Goal: Communication & Community: Share content

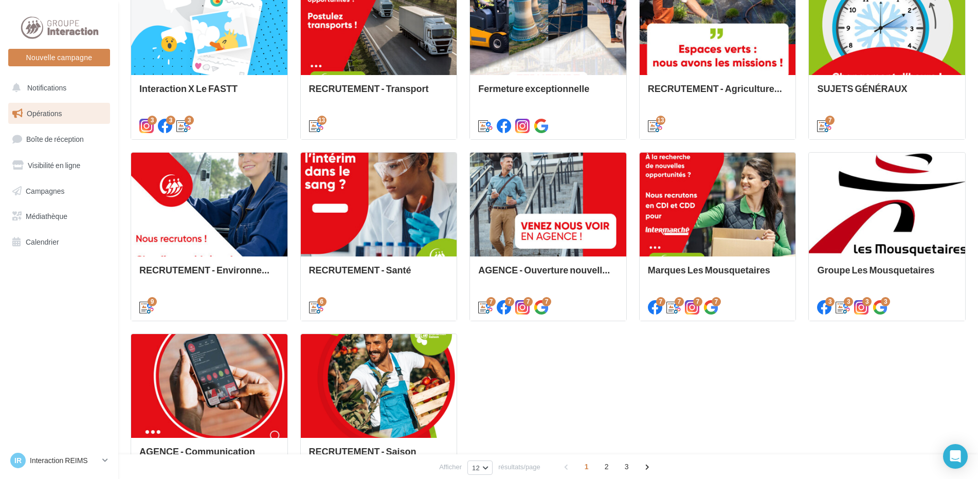
scroll to position [412, 0]
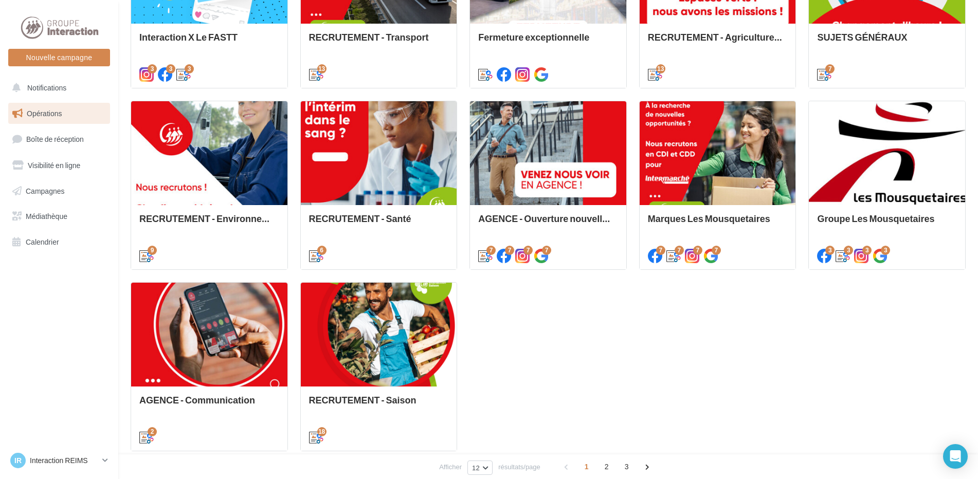
drag, startPoint x: 610, startPoint y: 461, endPoint x: 613, endPoint y: 450, distance: 11.7
click at [610, 461] on span "2" at bounding box center [607, 467] width 16 height 16
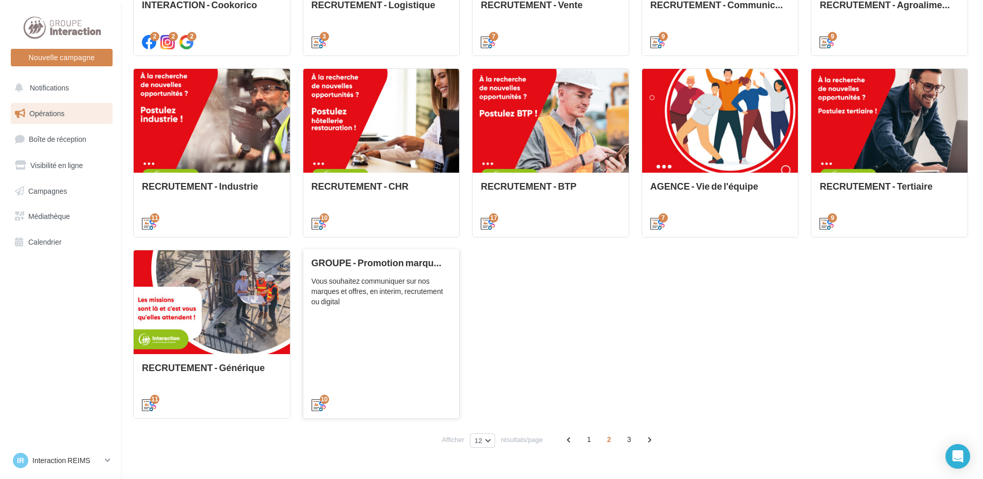
scroll to position [392, 0]
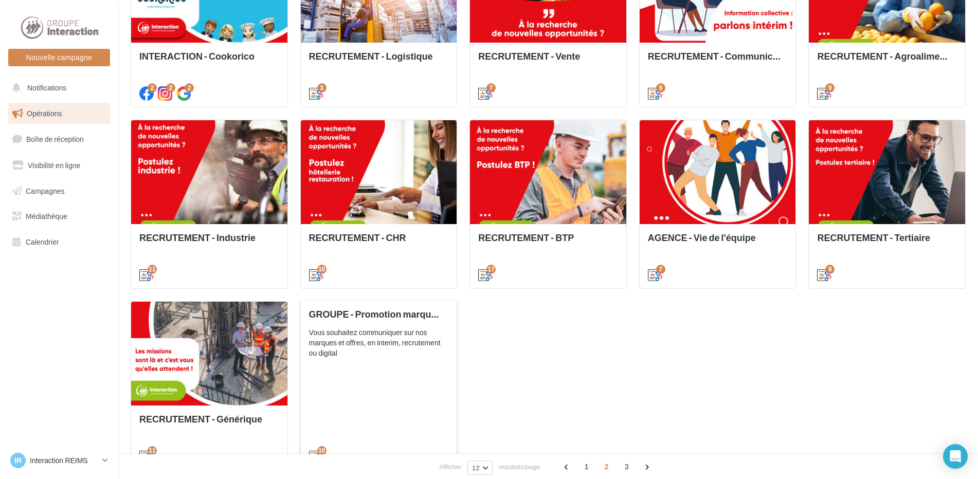
click at [364, 363] on div "GROUPE - Promotion marques et offres Vous souhaitez communiquer sur nos marques…" at bounding box center [379, 385] width 140 height 152
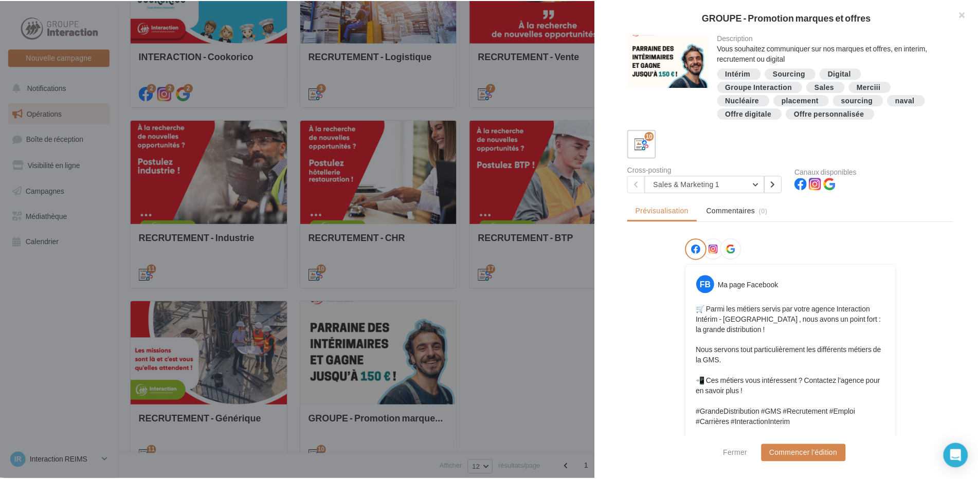
scroll to position [154, 0]
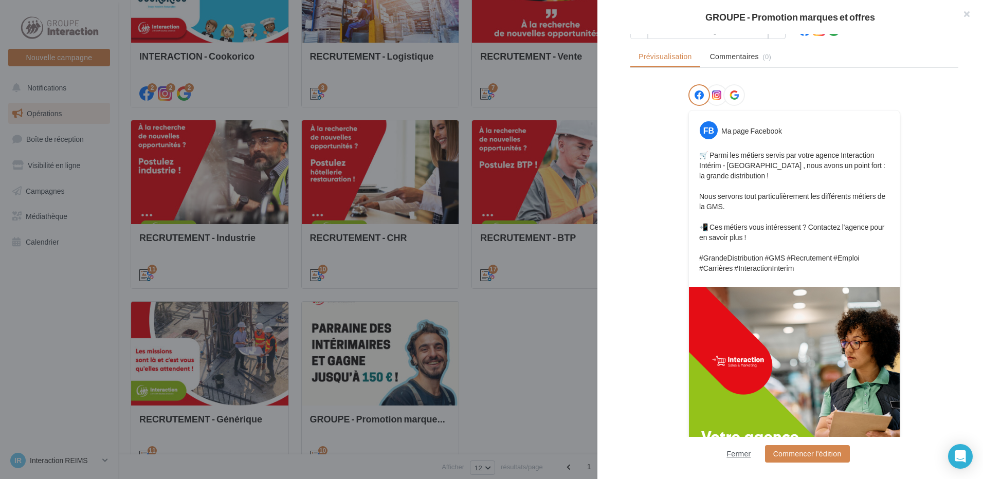
click at [737, 457] on button "Fermer" at bounding box center [739, 454] width 32 height 12
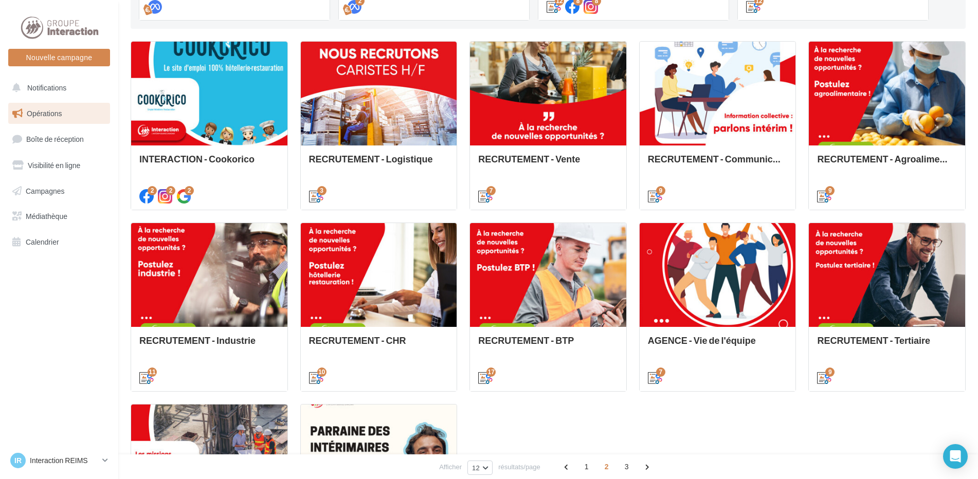
scroll to position [341, 0]
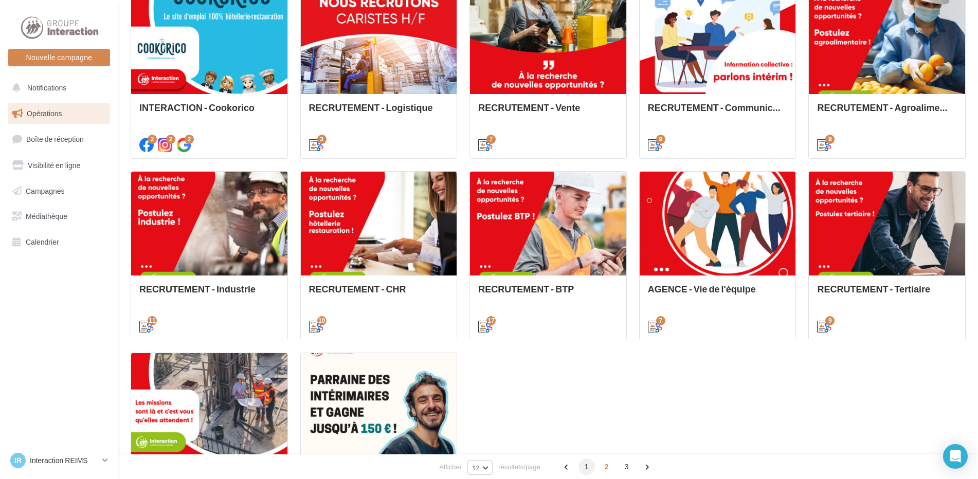
click at [585, 467] on span "1" at bounding box center [587, 467] width 16 height 16
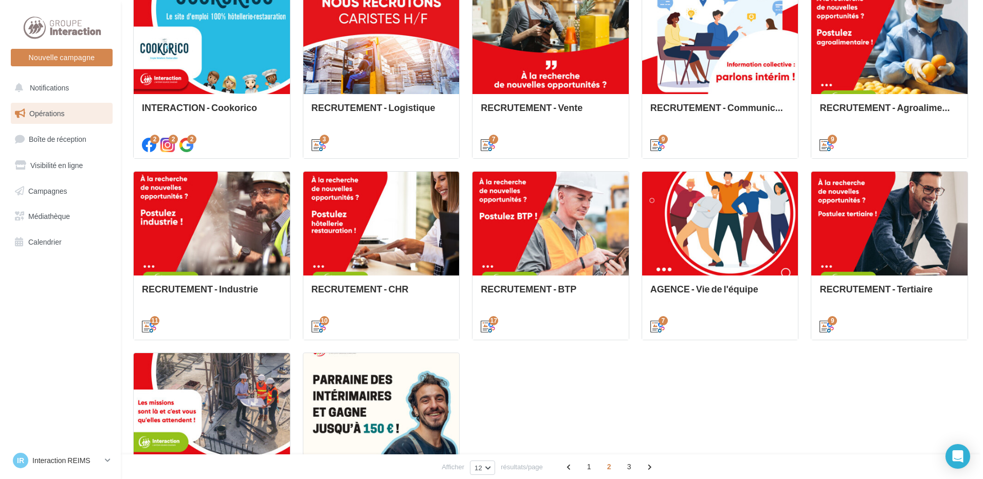
scroll to position [290, 0]
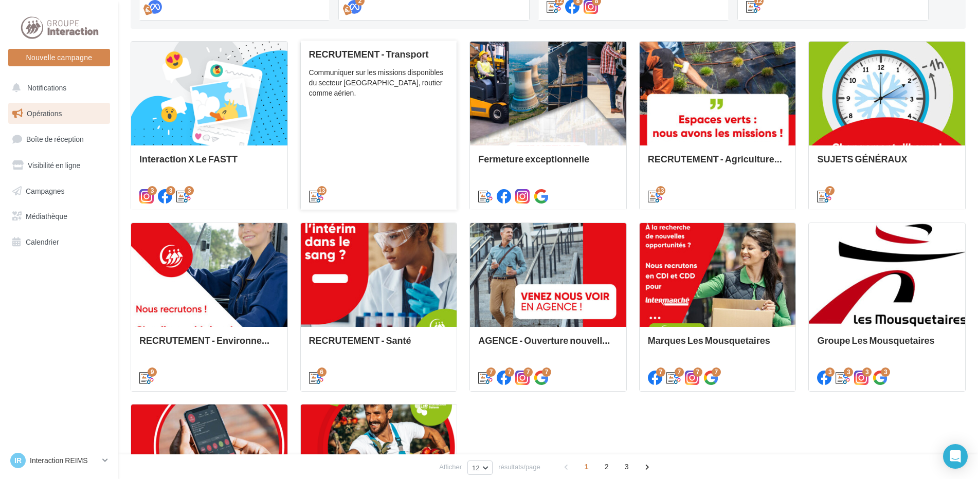
click at [425, 167] on div "RECRUTEMENT - Transport Communiquer sur les missions disponibles du secteur Tra…" at bounding box center [379, 125] width 140 height 152
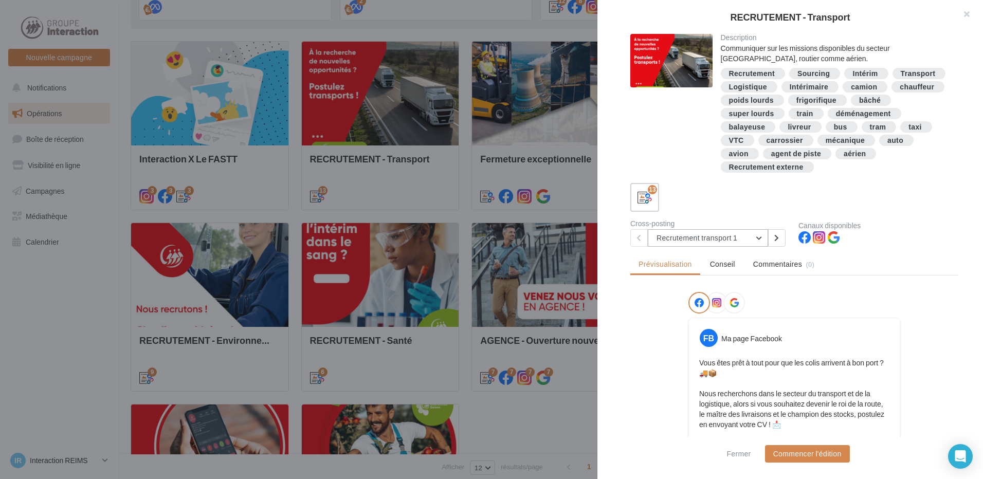
click at [733, 238] on button "Recrutement transport 1" at bounding box center [708, 237] width 120 height 17
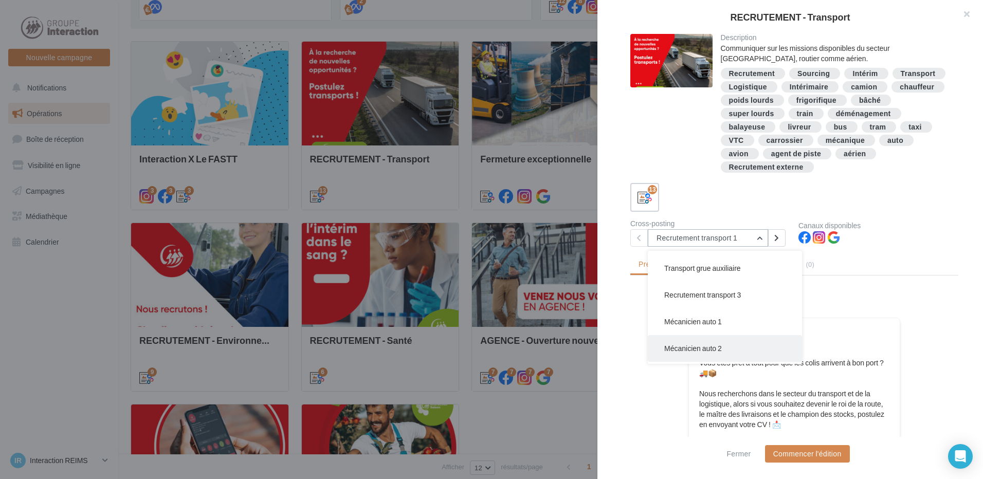
scroll to position [154, 0]
click at [732, 295] on button "Mécanicien auto 2" at bounding box center [725, 297] width 154 height 27
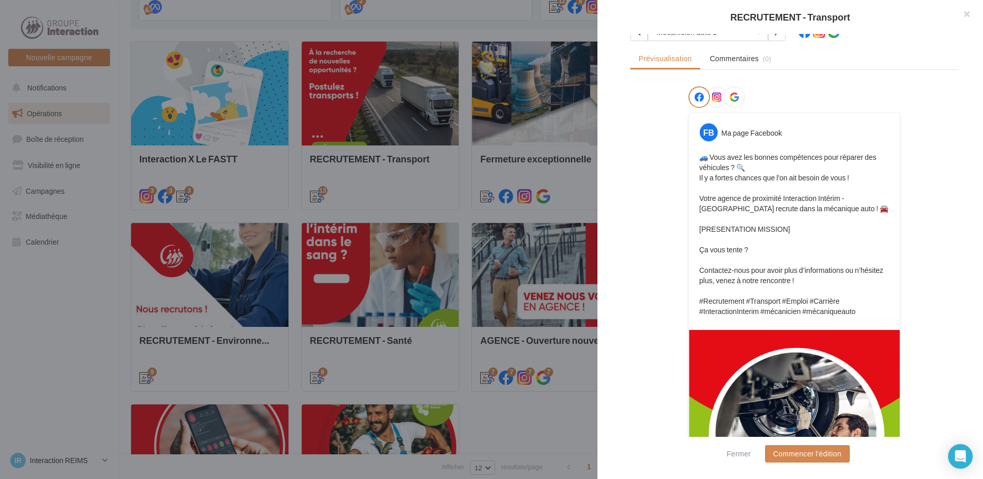
scroll to position [103, 0]
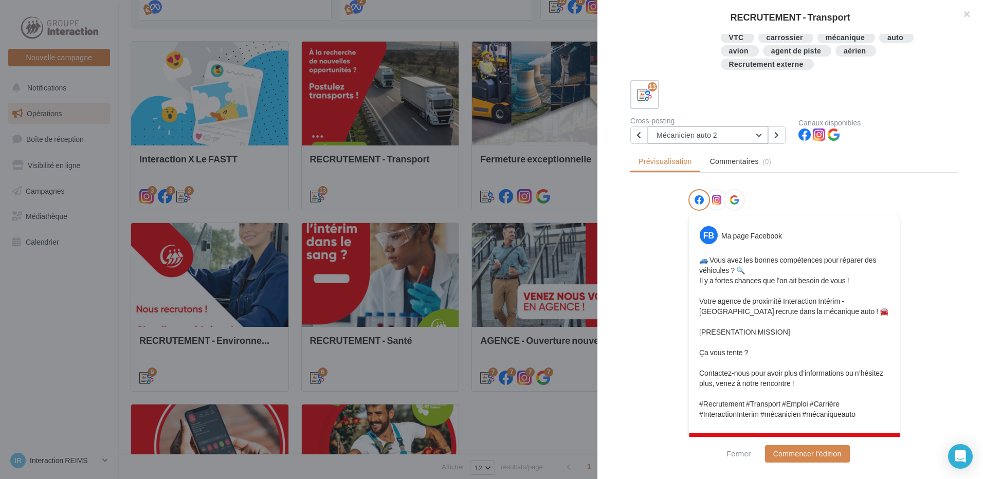
click at [721, 128] on button "Mécanicien auto 2" at bounding box center [708, 135] width 120 height 17
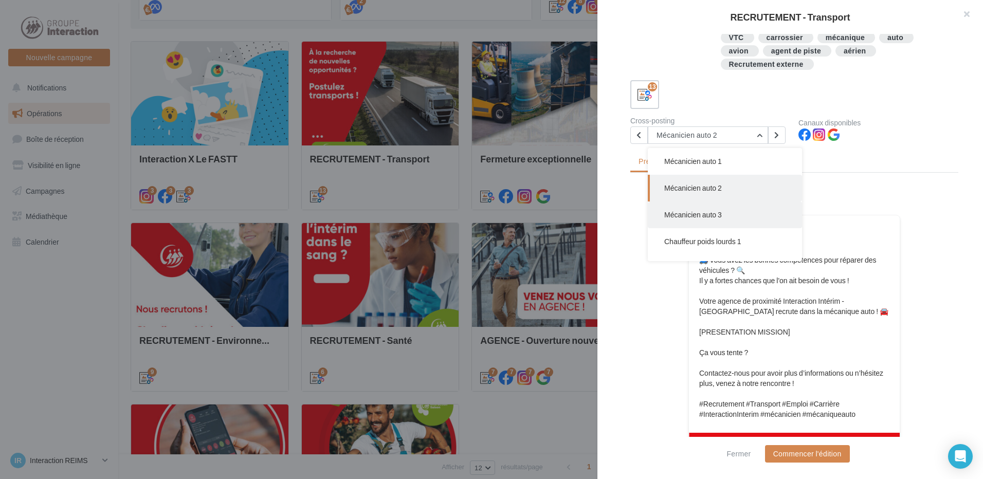
click at [735, 218] on button "Mécanicien auto 3" at bounding box center [725, 215] width 154 height 27
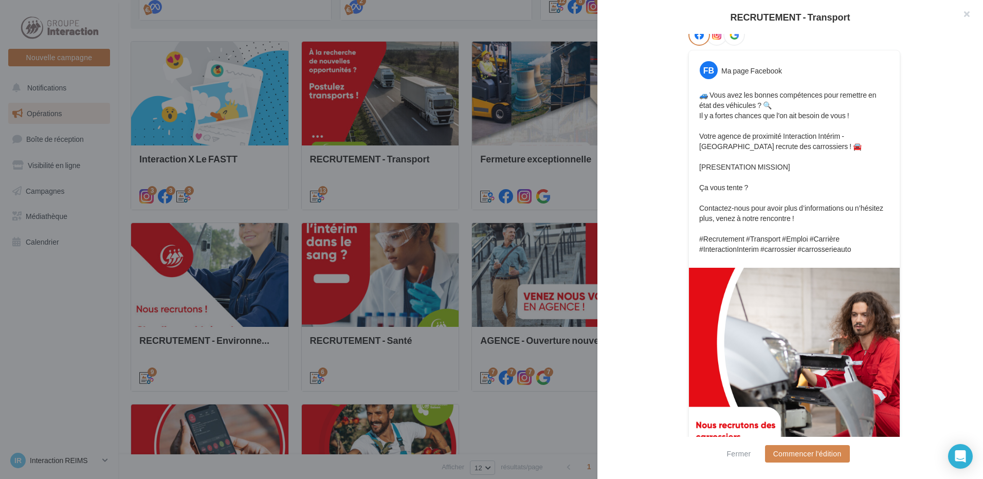
scroll to position [62, 0]
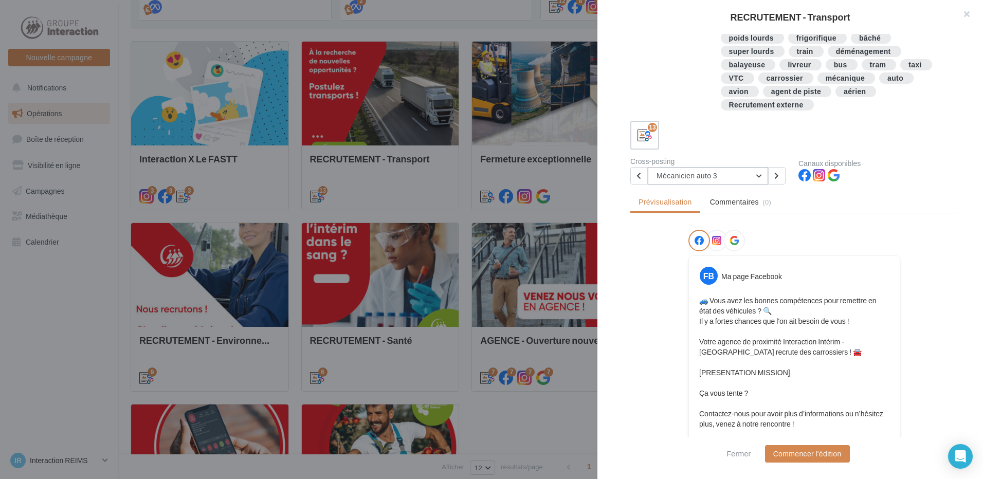
click at [732, 169] on button "Mécanicien auto 3" at bounding box center [708, 175] width 120 height 17
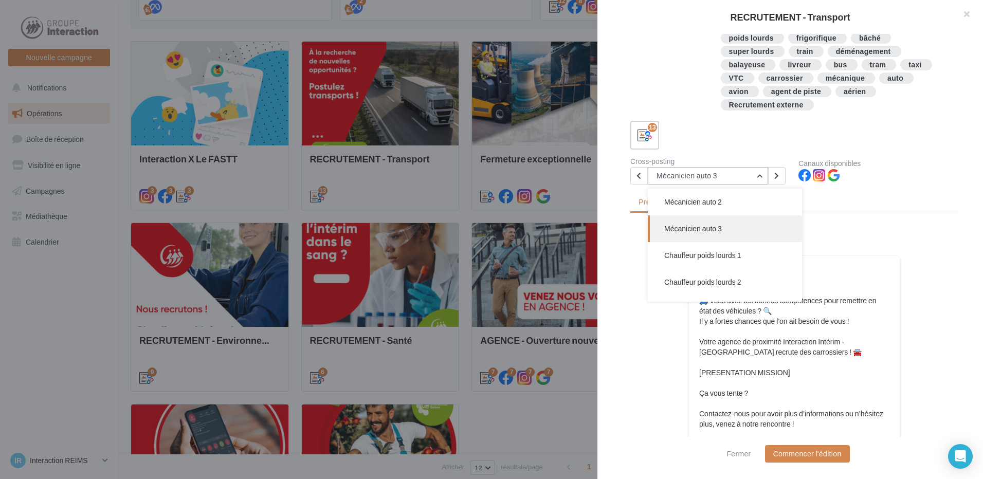
scroll to position [84, 0]
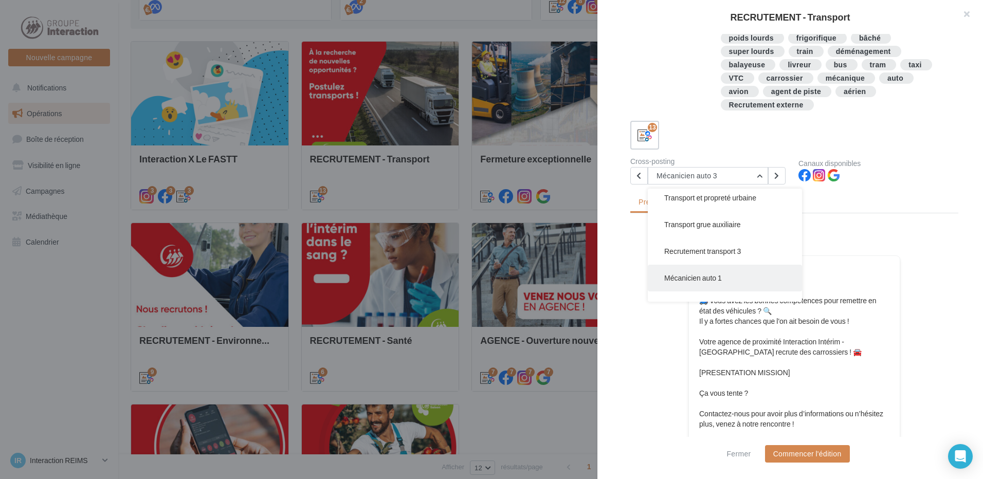
click at [732, 274] on button "Mécanicien auto 1" at bounding box center [725, 278] width 154 height 27
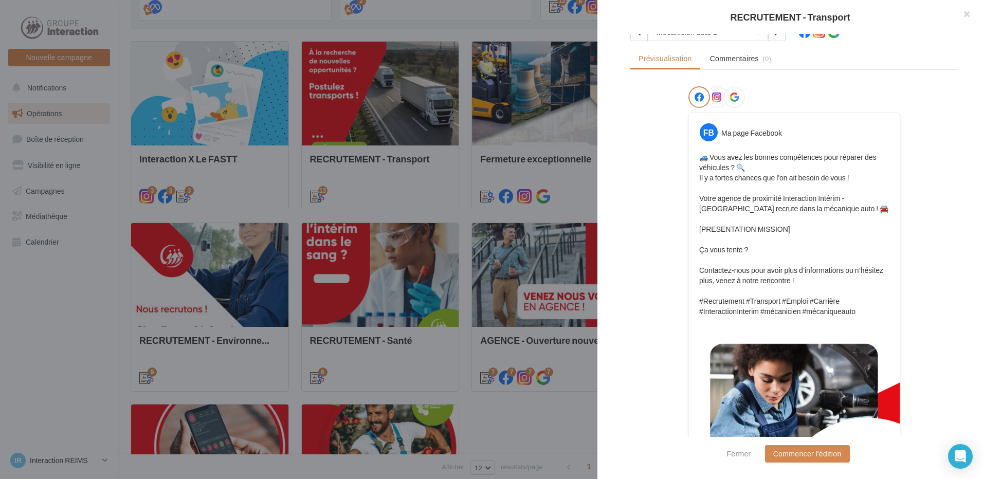
scroll to position [309, 0]
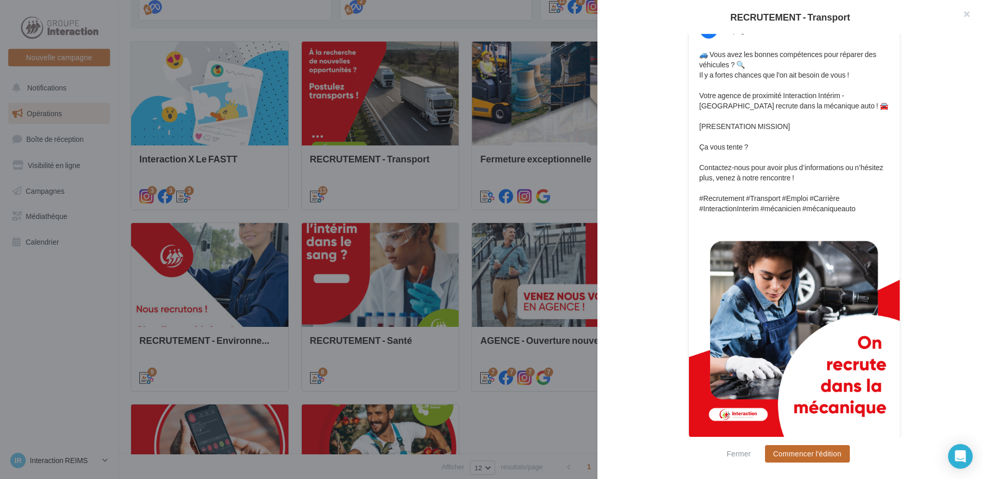
click at [817, 457] on button "Commencer l'édition" at bounding box center [807, 453] width 85 height 17
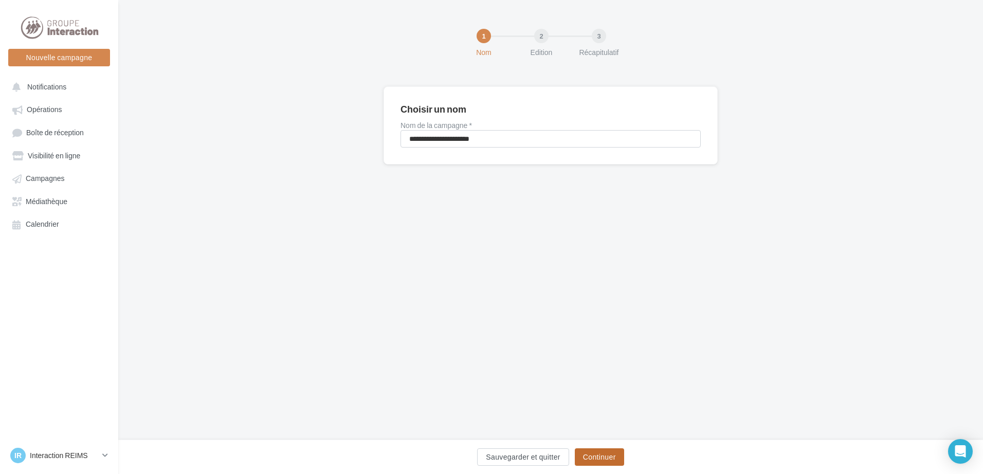
click at [589, 457] on button "Continuer" at bounding box center [599, 457] width 49 height 17
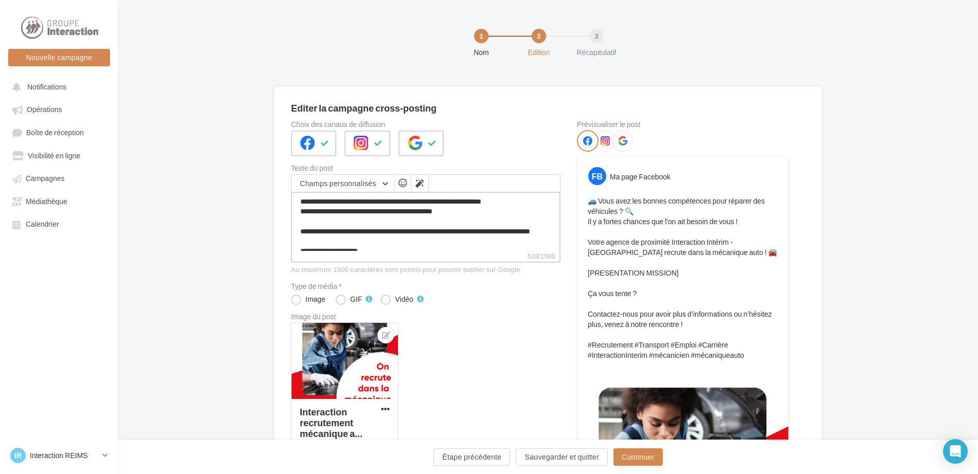
click at [400, 249] on textarea "**********" at bounding box center [426, 221] width 270 height 59
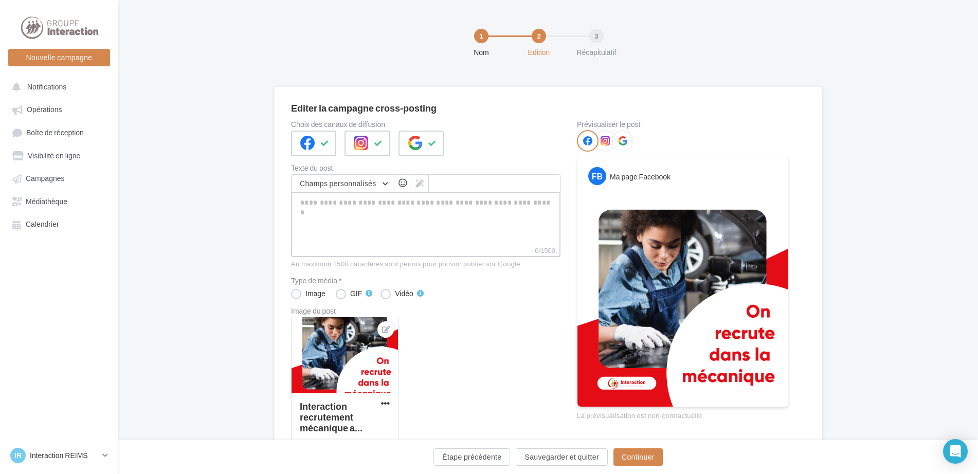
paste textarea "**********"
type textarea "**********"
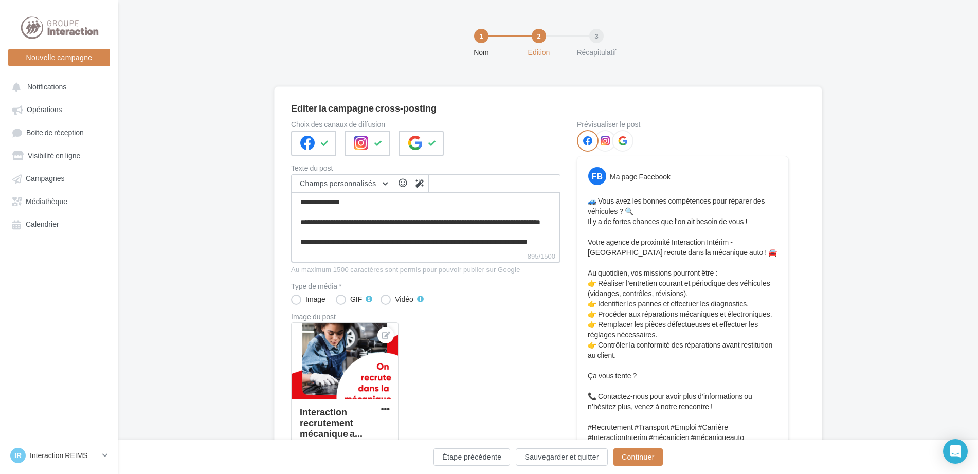
scroll to position [158, 0]
click at [652, 457] on button "Continuer" at bounding box center [638, 457] width 49 height 17
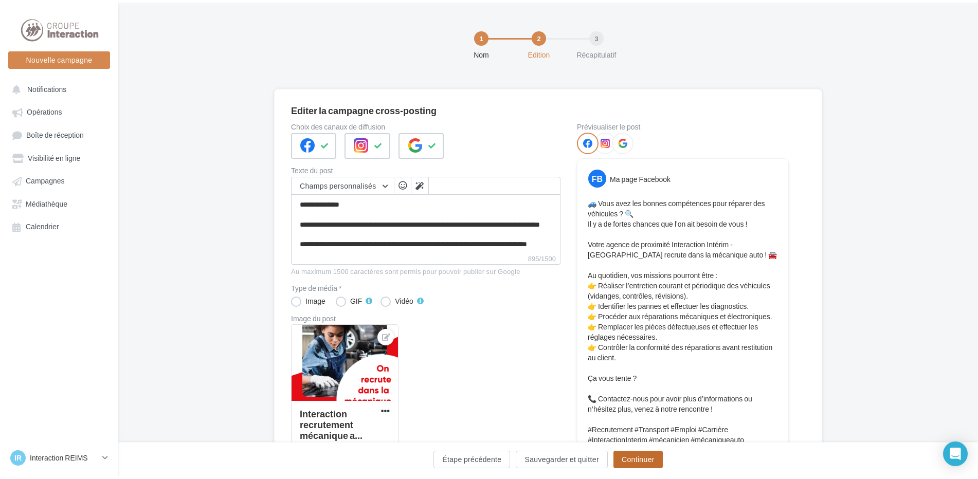
scroll to position [0, 0]
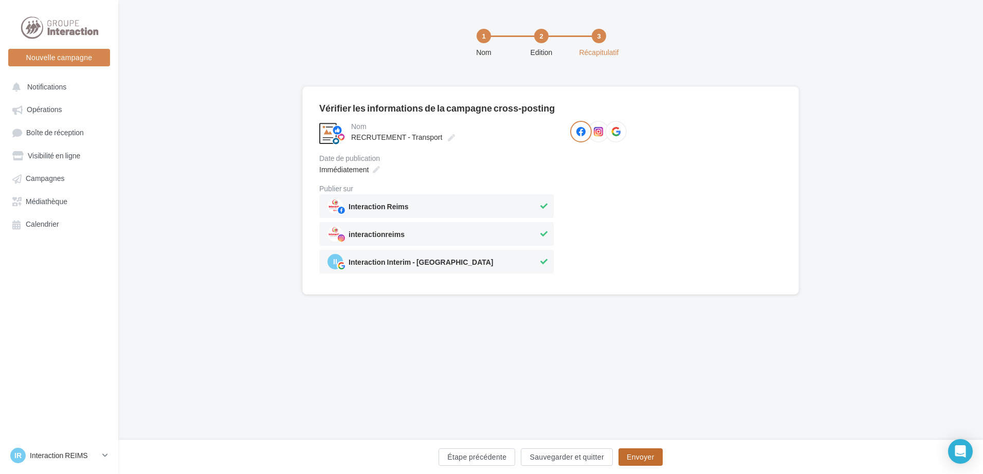
click at [646, 465] on button "Envoyer" at bounding box center [641, 457] width 44 height 17
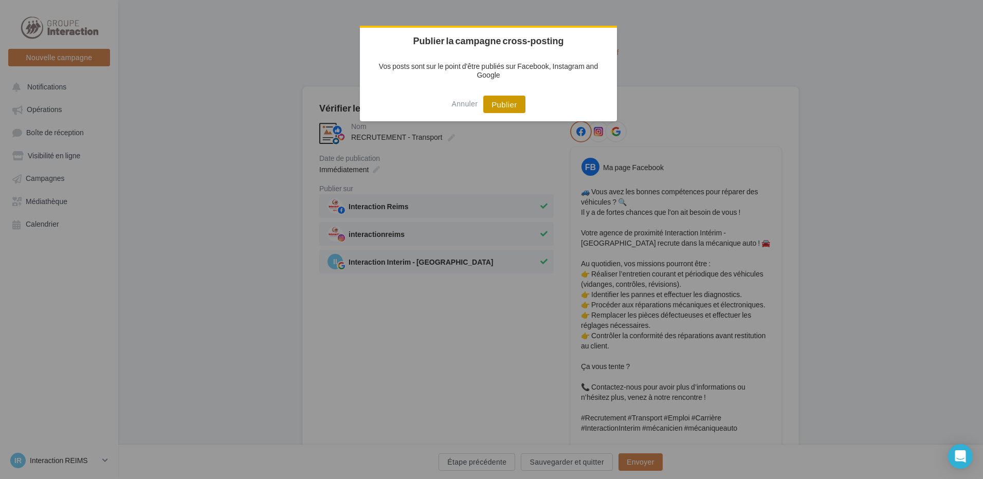
click at [507, 108] on button "Publier" at bounding box center [505, 104] width 42 height 17
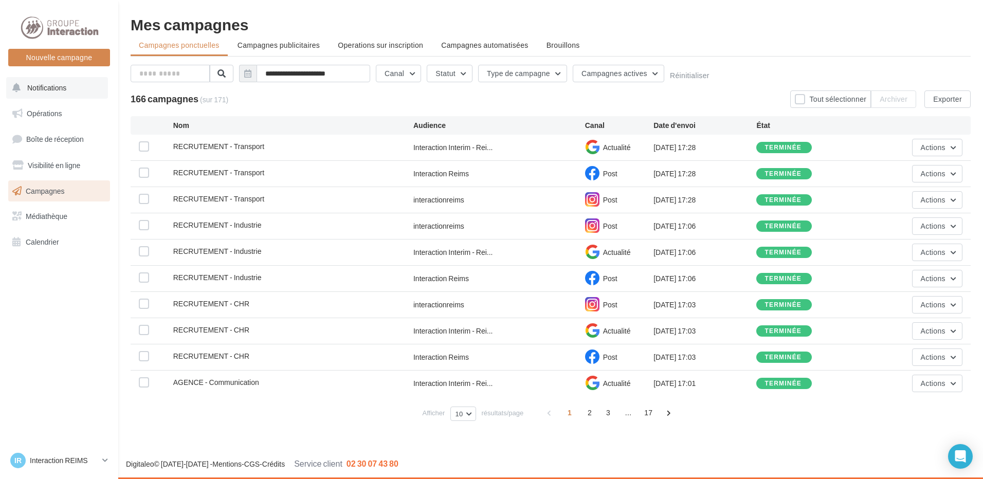
click at [68, 93] on button "Notifications" at bounding box center [57, 88] width 102 height 22
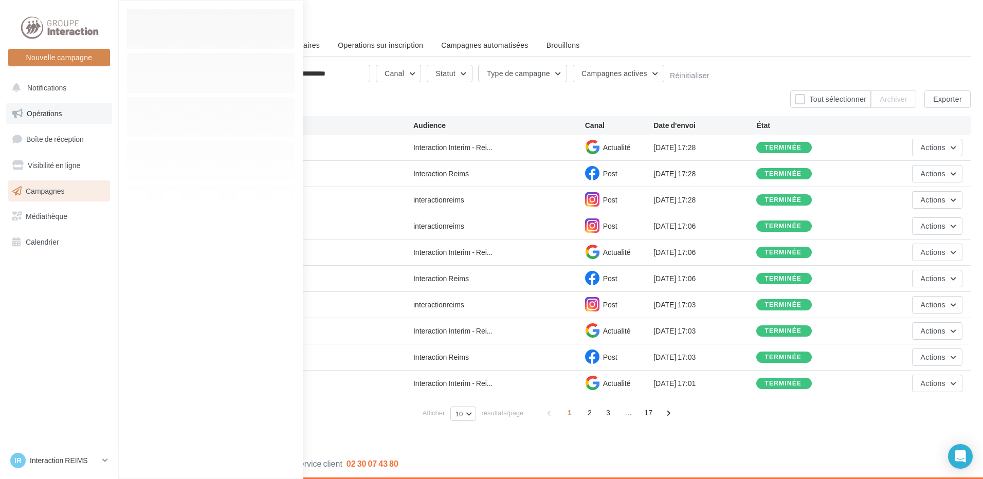
click at [67, 113] on link "Opérations" at bounding box center [59, 114] width 106 height 22
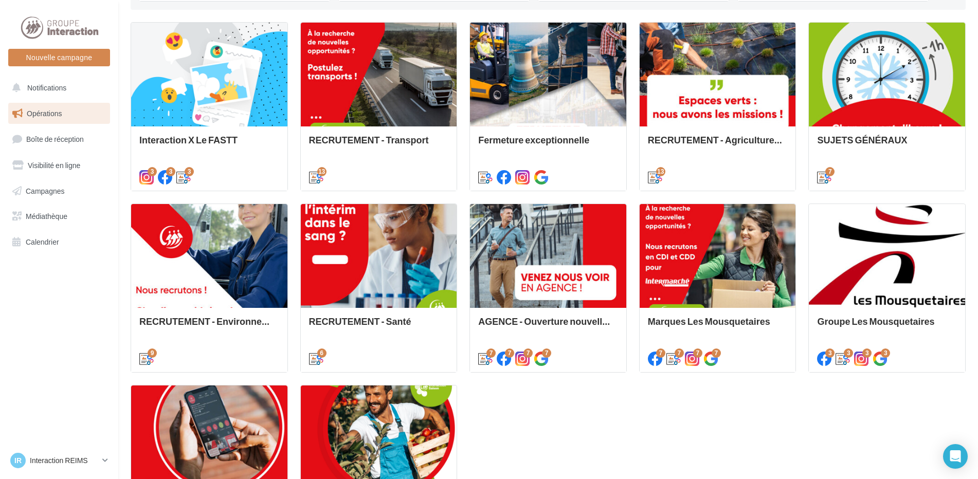
scroll to position [463, 0]
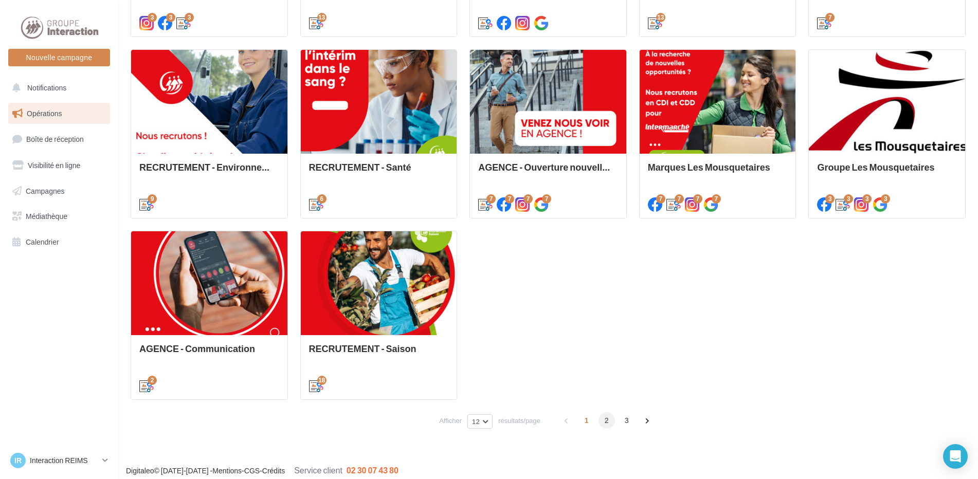
click at [607, 422] on span "2" at bounding box center [607, 421] width 16 height 16
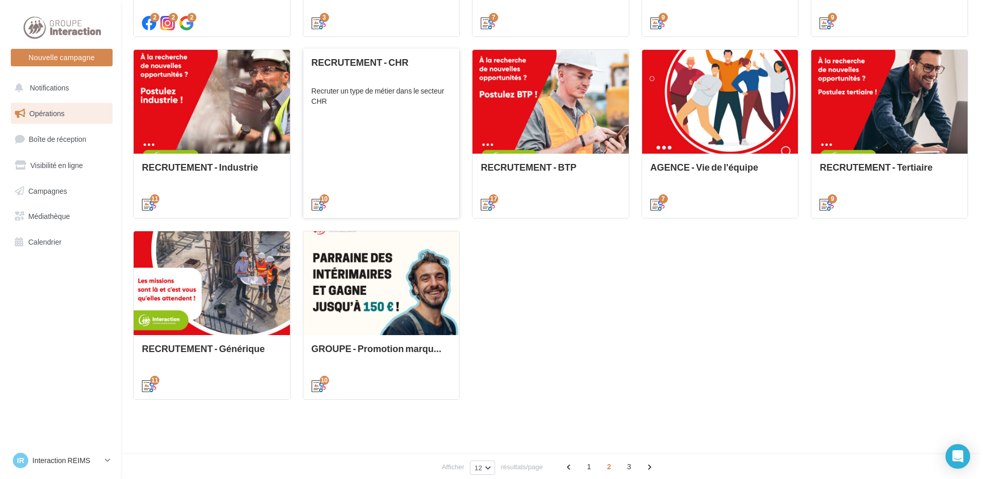
scroll to position [290, 0]
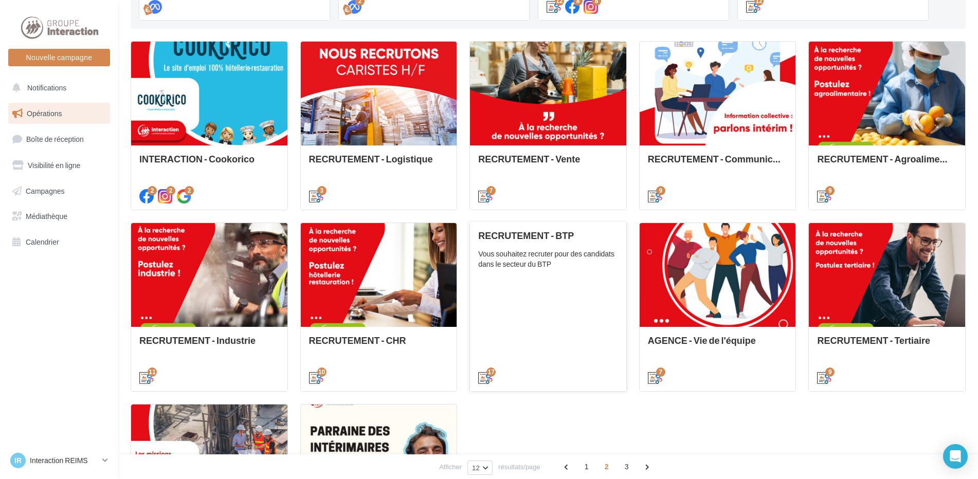
click at [578, 306] on div "RECRUTEMENT - BTP Vous souhaitez recruter pour des candidats dans le secteur du…" at bounding box center [548, 306] width 140 height 152
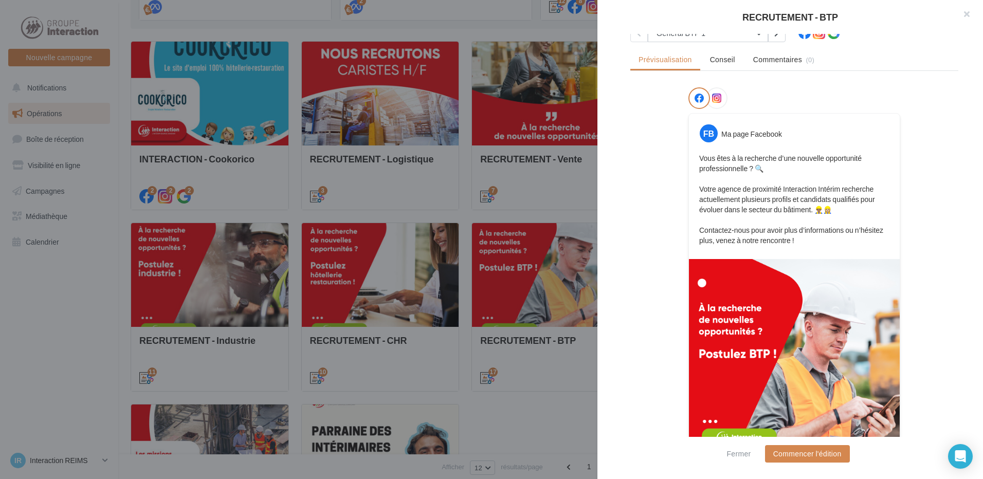
scroll to position [51, 0]
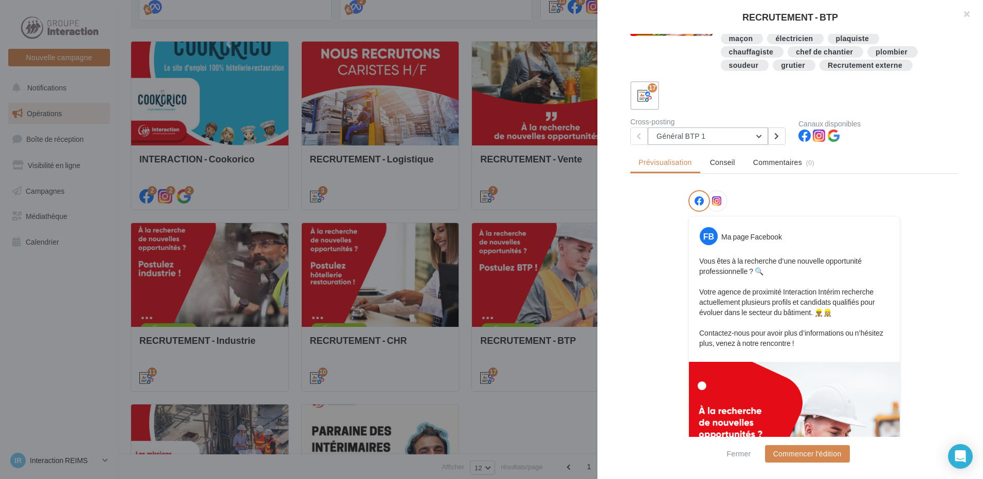
click at [722, 130] on button "Général BTP 1" at bounding box center [708, 136] width 120 height 17
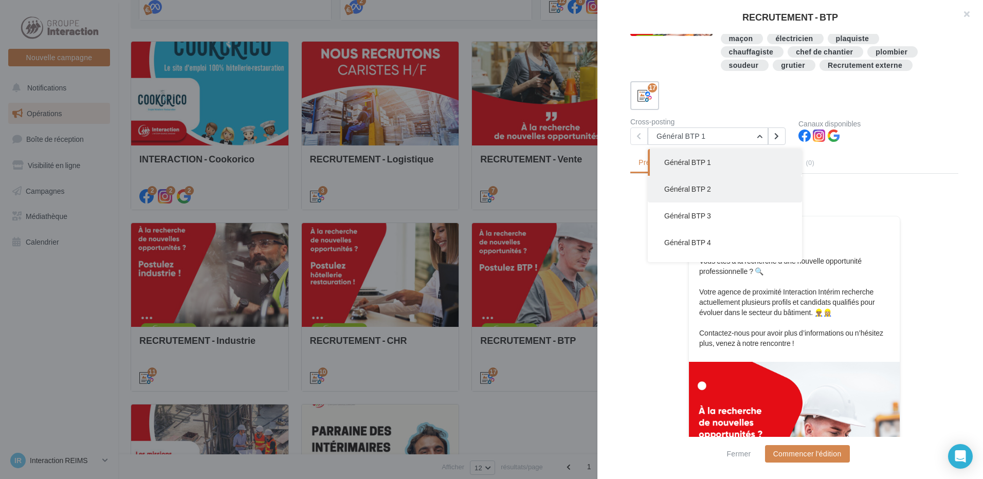
click at [721, 190] on button "Général BTP 2" at bounding box center [725, 189] width 154 height 27
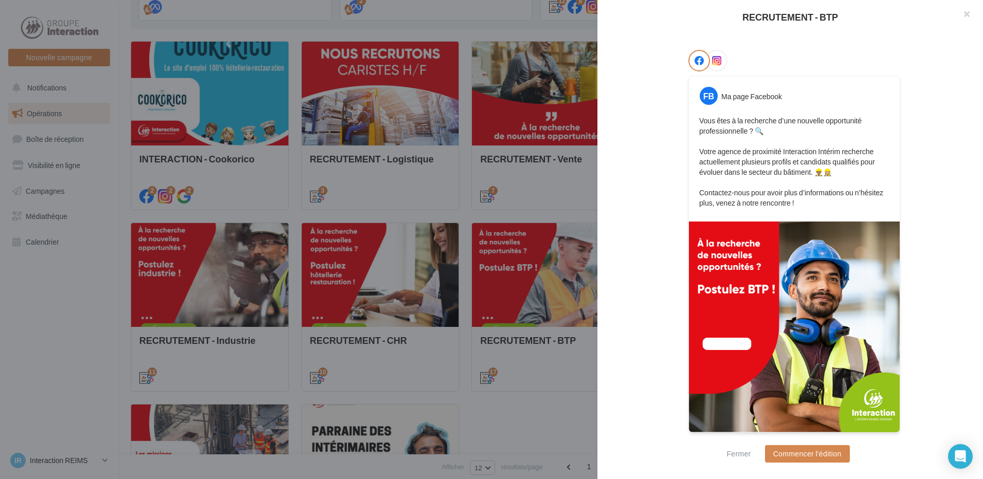
scroll to position [0, 0]
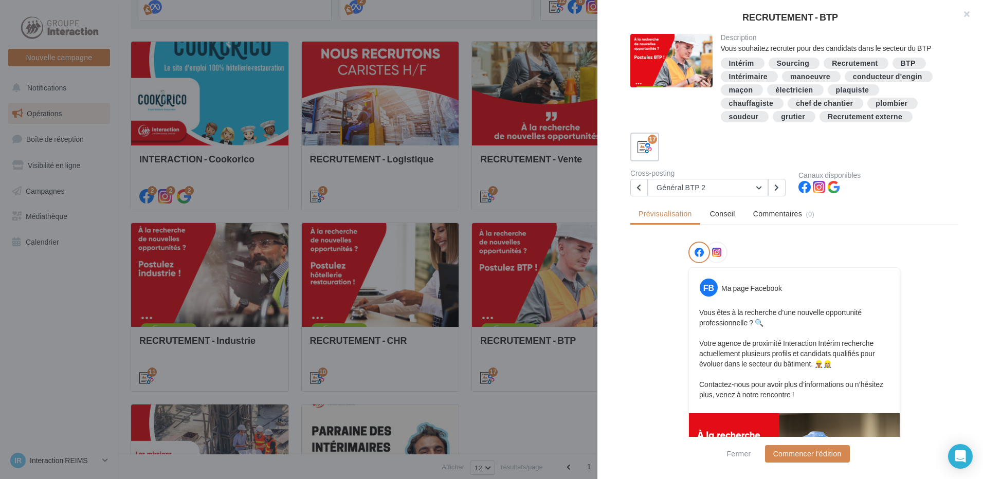
click at [725, 178] on div "Cross-posting Général BTP 2 Général BTP 1 Général BTP 2 Général BTP 3 Général B…" at bounding box center [715, 183] width 168 height 27
click at [729, 192] on button "Général BTP 2" at bounding box center [708, 187] width 120 height 17
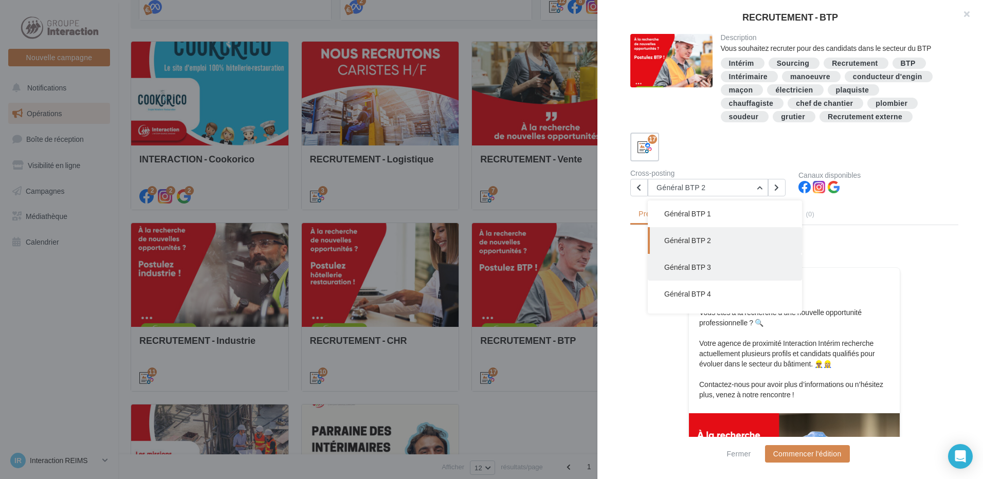
click at [723, 260] on button "Général BTP 3" at bounding box center [725, 267] width 154 height 27
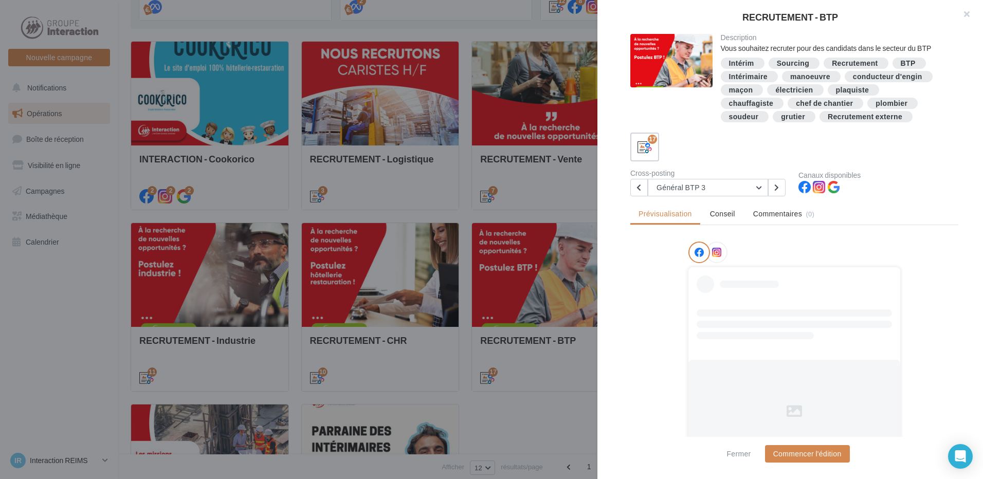
scroll to position [38, 0]
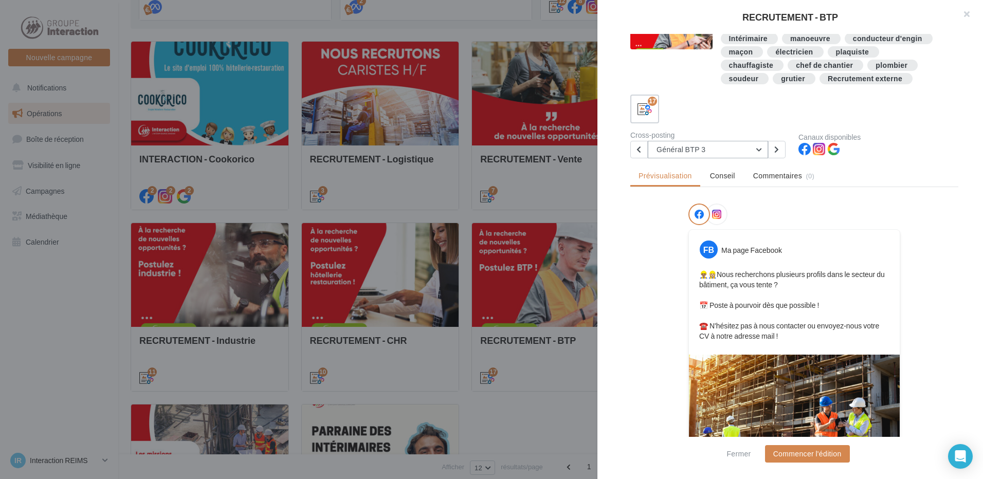
click at [731, 153] on button "Général BTP 3" at bounding box center [708, 149] width 120 height 17
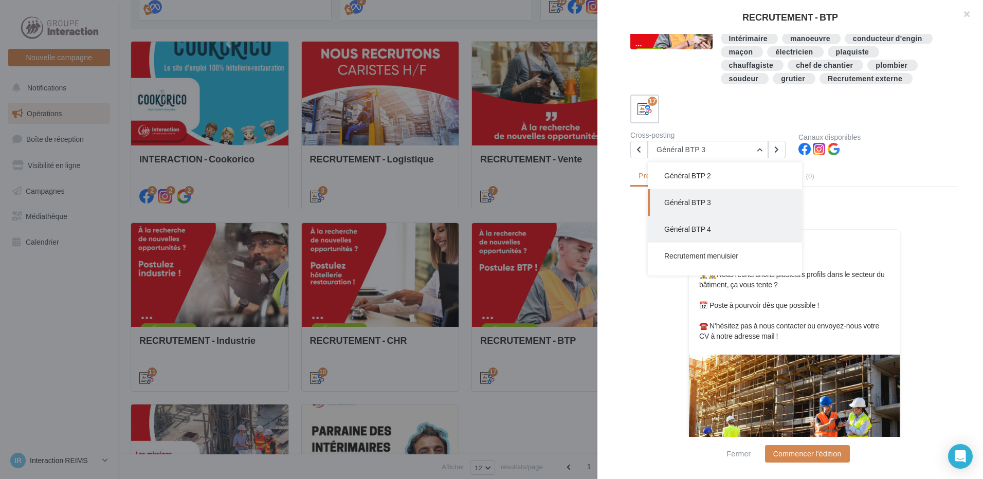
click at [713, 226] on button "Général BTP 4" at bounding box center [725, 229] width 154 height 27
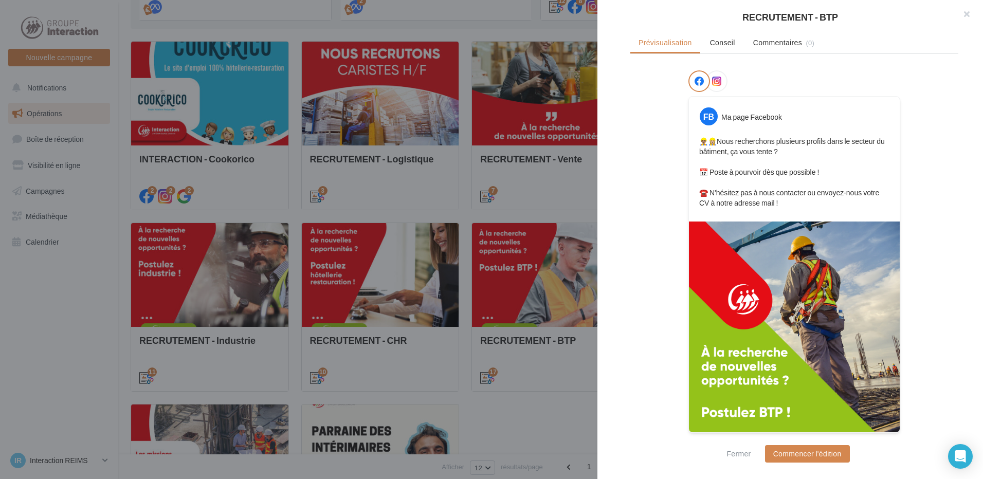
scroll to position [0, 0]
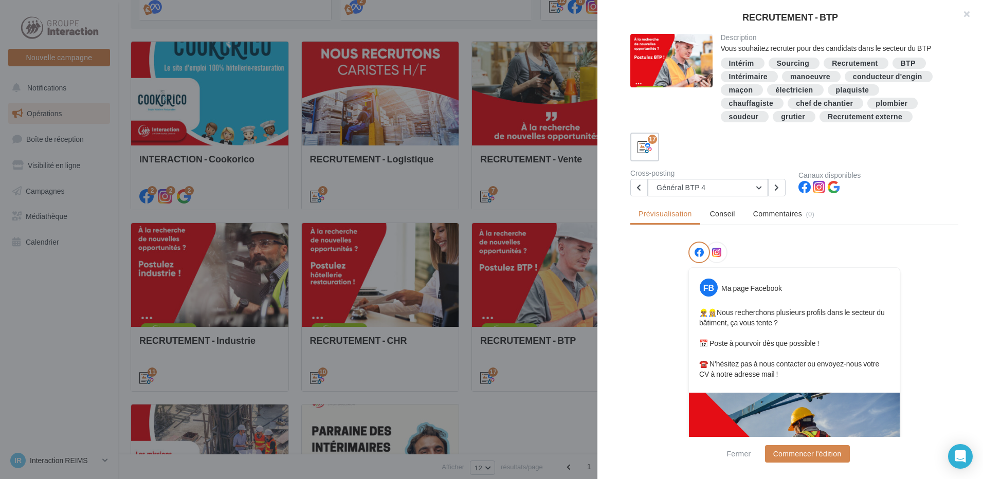
click at [709, 181] on button "Général BTP 4" at bounding box center [708, 187] width 120 height 17
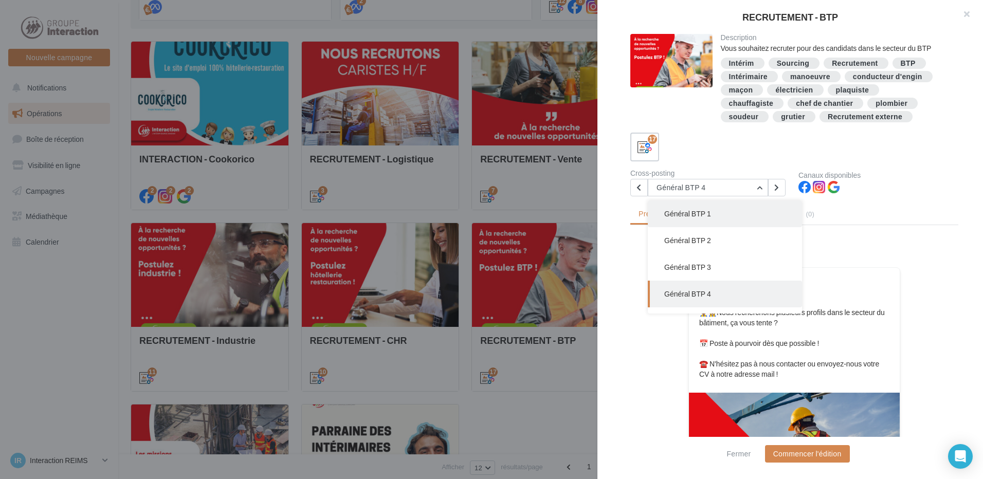
click at [730, 216] on button "Général BTP 1" at bounding box center [725, 214] width 154 height 27
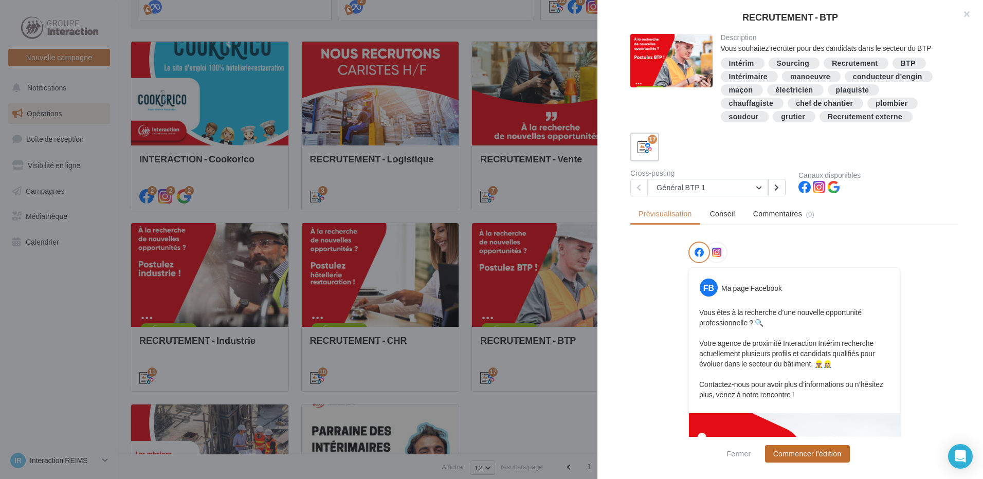
click at [818, 454] on button "Commencer l'édition" at bounding box center [807, 453] width 85 height 17
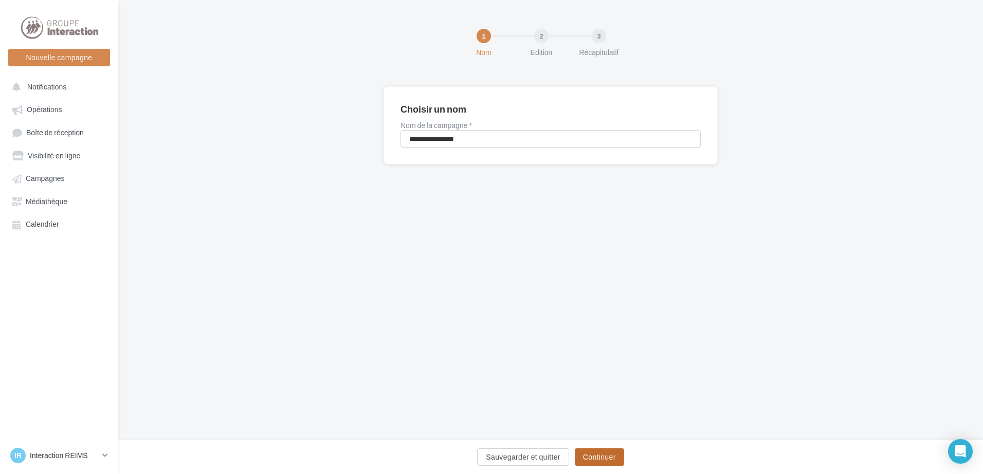
click at [619, 453] on button "Continuer" at bounding box center [599, 457] width 49 height 17
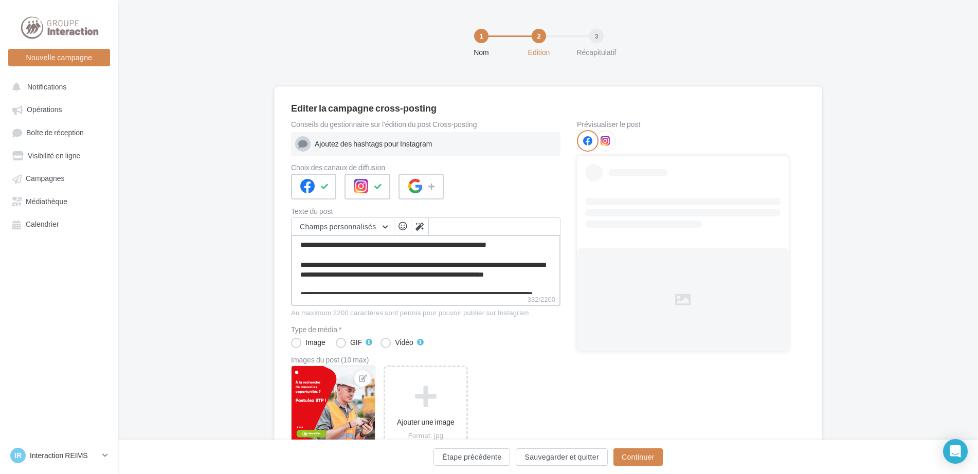
click at [485, 267] on textarea "**********" at bounding box center [426, 264] width 270 height 59
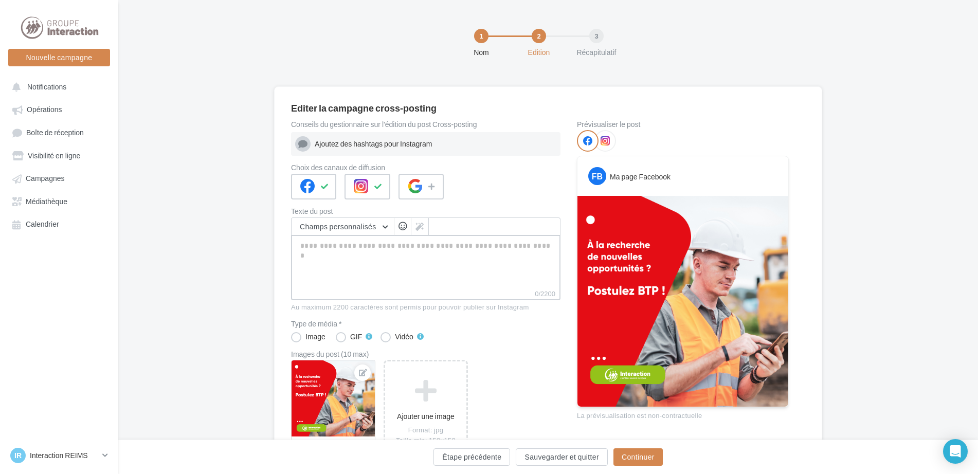
paste textarea "**********"
type textarea "**********"
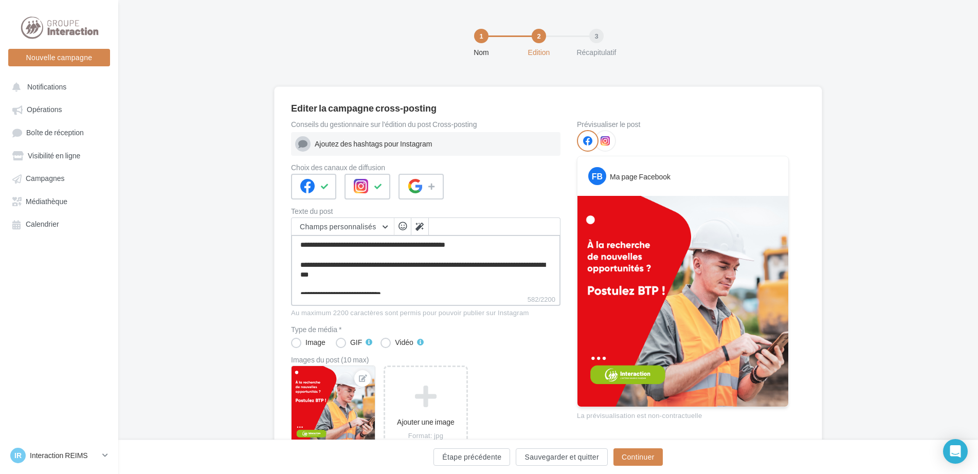
scroll to position [114, 0]
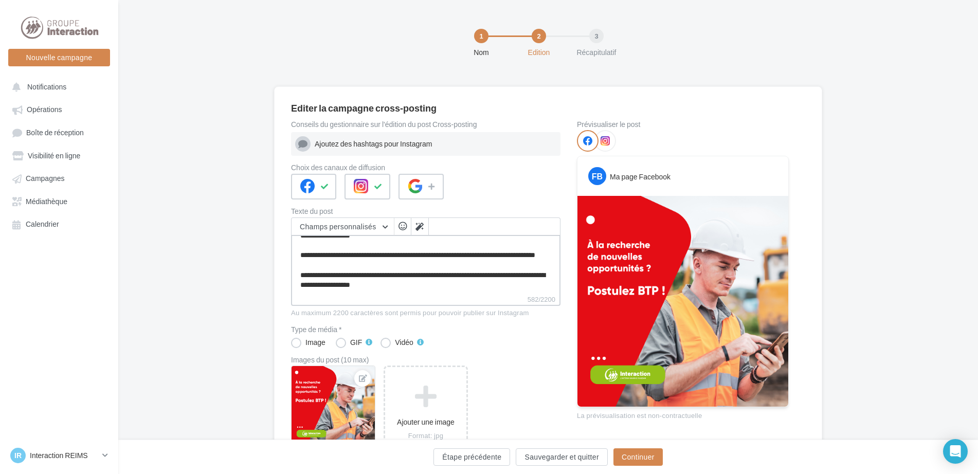
type textarea "**********"
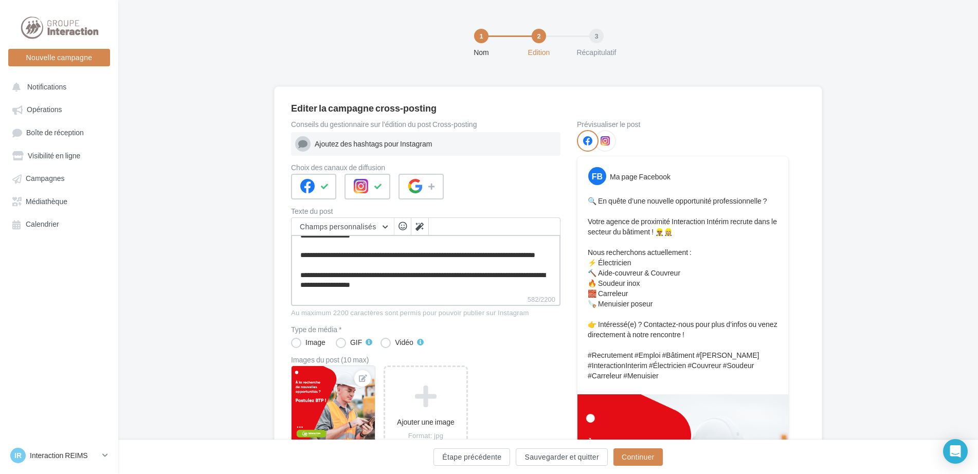
click at [476, 293] on textarea "**********" at bounding box center [426, 264] width 270 height 59
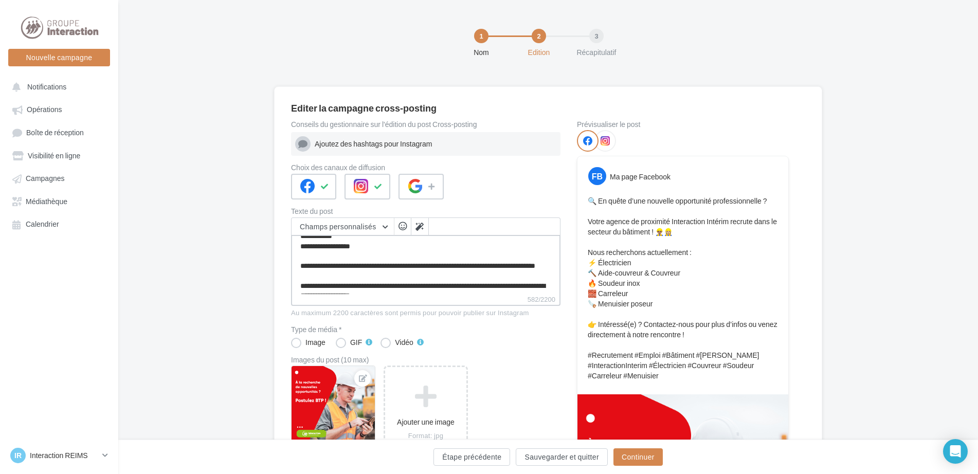
scroll to position [0, 0]
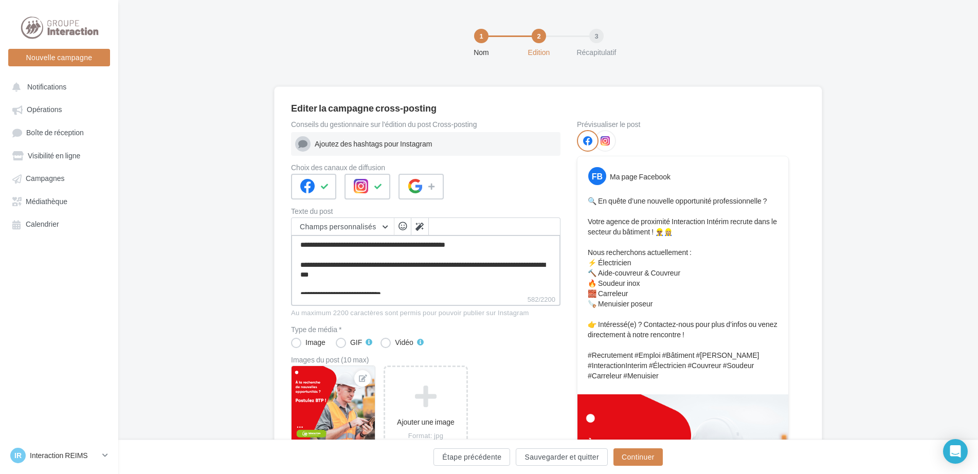
drag, startPoint x: 476, startPoint y: 293, endPoint x: 216, endPoint y: 176, distance: 285.5
click at [216, 176] on div "Editer la campagne cross-posting Conseils du gestionnaire sur l'édition du post…" at bounding box center [548, 381] width 860 height 591
paste textarea "**********"
type textarea "**********"
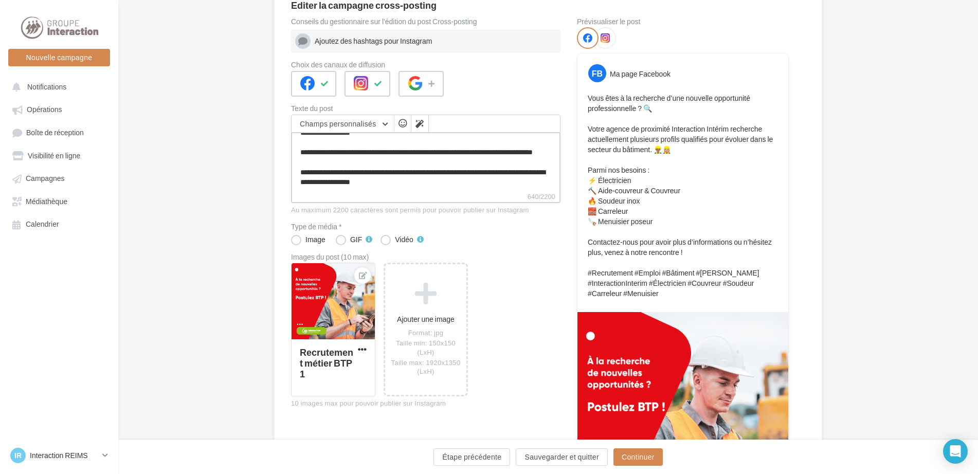
scroll to position [206, 0]
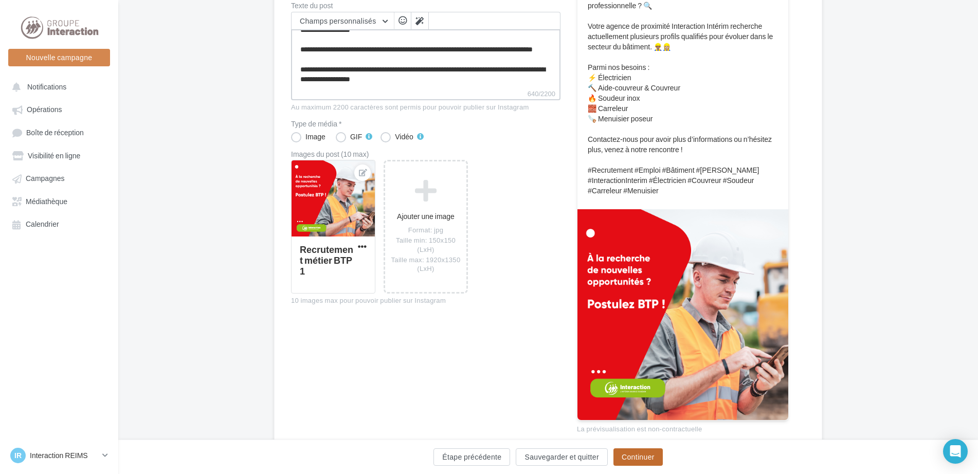
type textarea "**********"
click at [644, 459] on button "Continuer" at bounding box center [638, 457] width 49 height 17
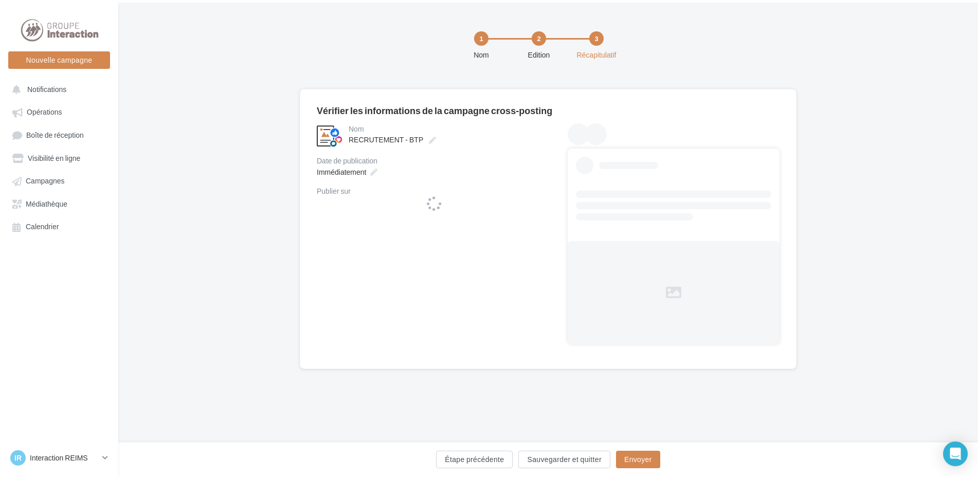
scroll to position [0, 0]
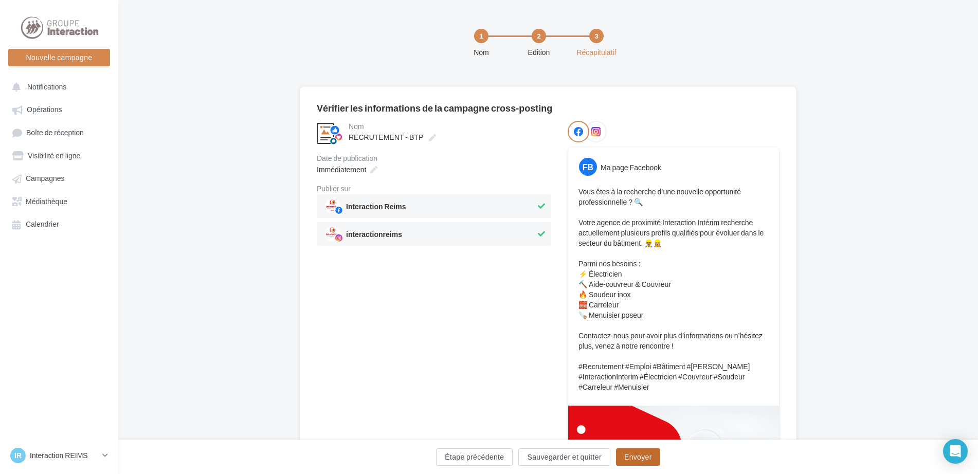
click at [640, 456] on button "Envoyer" at bounding box center [638, 457] width 44 height 17
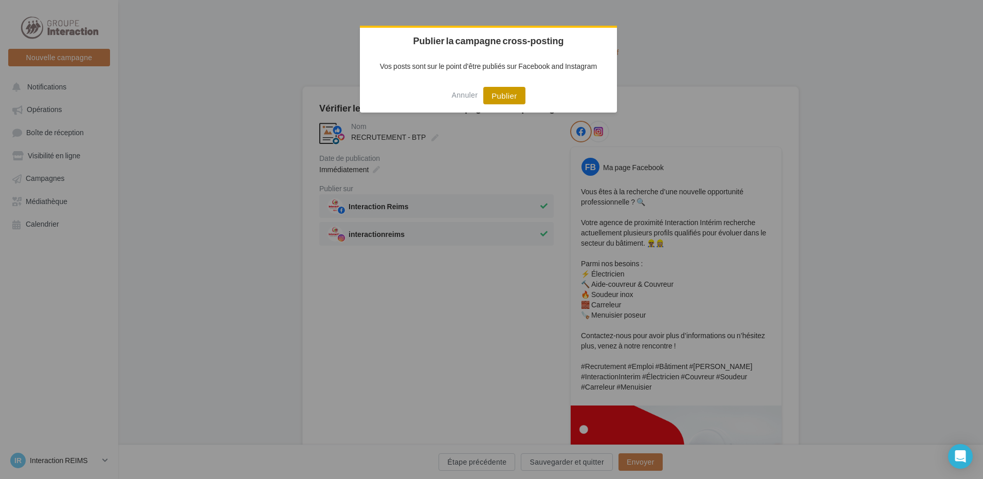
click at [509, 98] on button "Publier" at bounding box center [505, 95] width 42 height 17
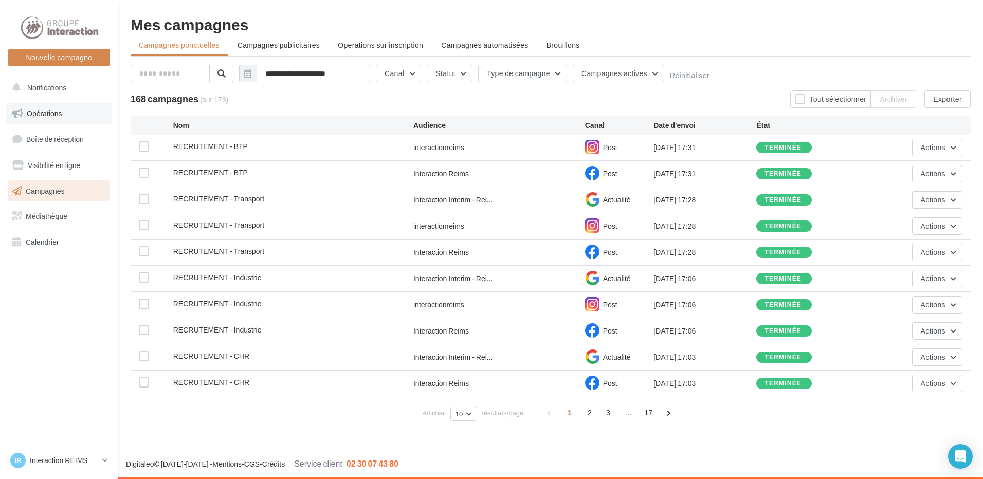
click at [62, 117] on span "Opérations" at bounding box center [44, 113] width 35 height 9
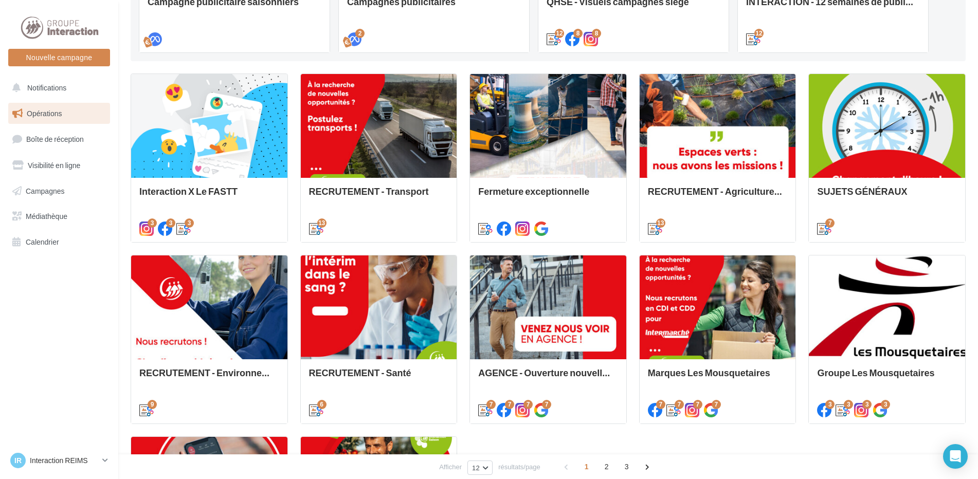
scroll to position [309, 0]
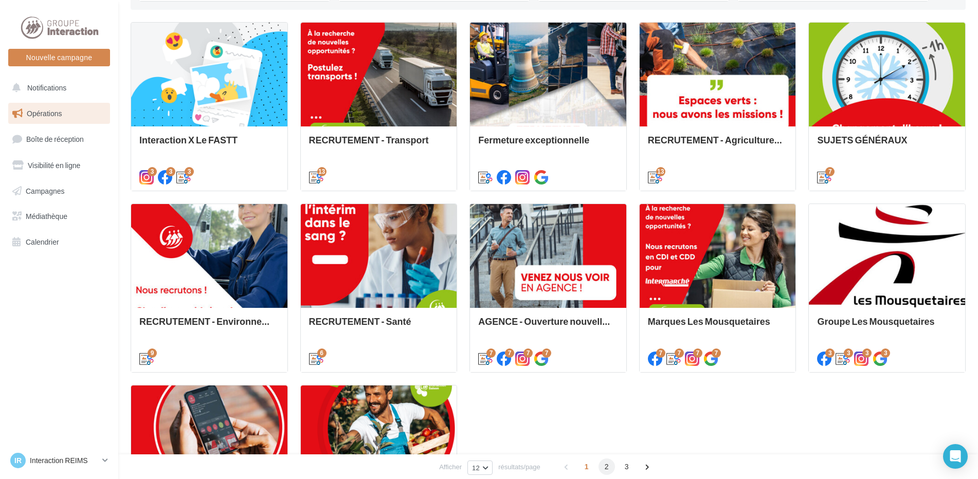
click at [605, 470] on span "2" at bounding box center [607, 467] width 16 height 16
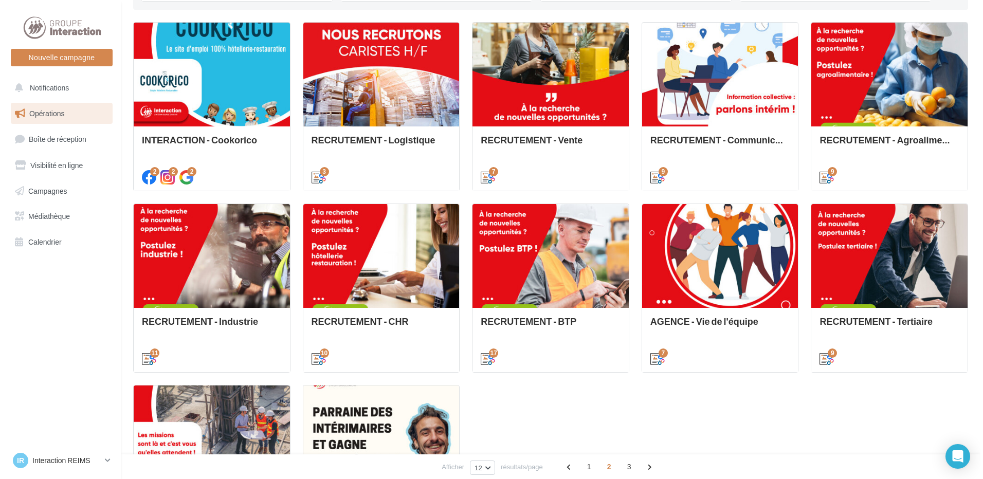
scroll to position [290, 0]
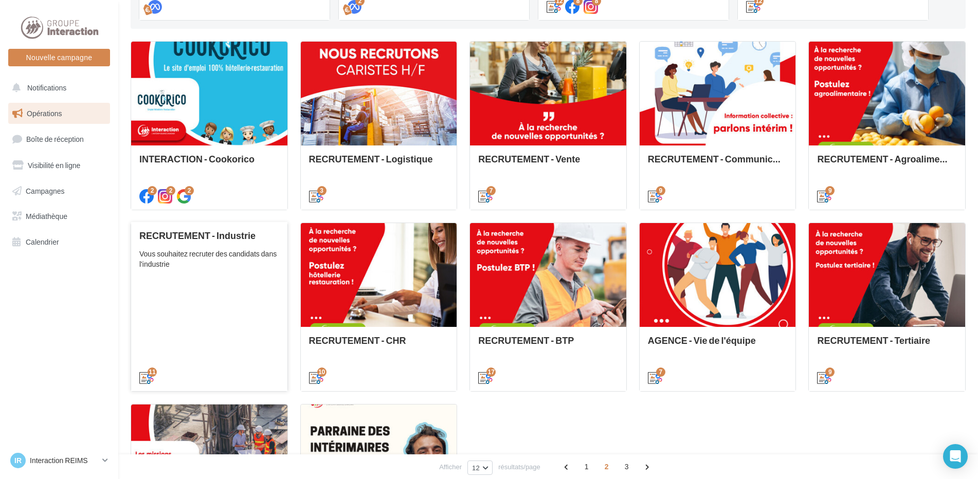
click at [264, 289] on div "RECRUTEMENT - Industrie Vous souhaitez recruter des candidats dans l'industrie" at bounding box center [209, 306] width 140 height 152
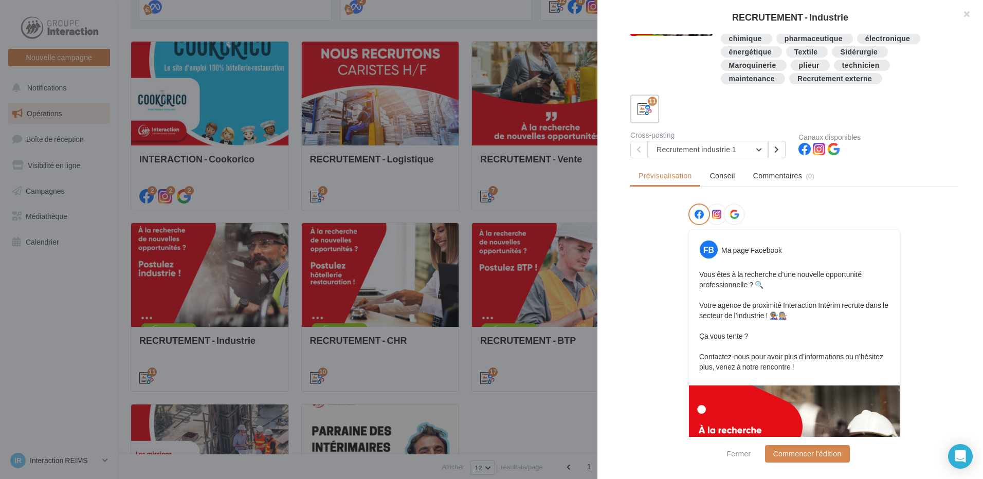
scroll to position [154, 0]
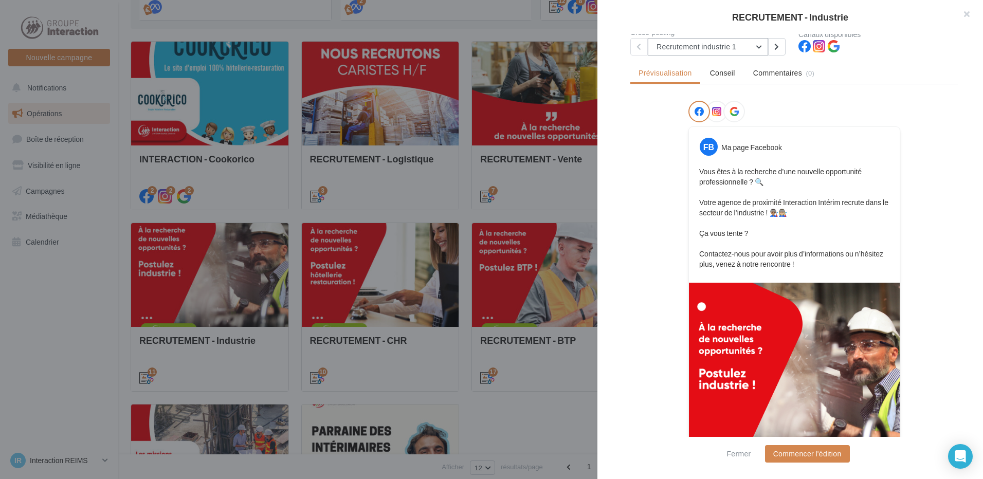
click at [702, 52] on button "Recrutement industrie 1" at bounding box center [708, 46] width 120 height 17
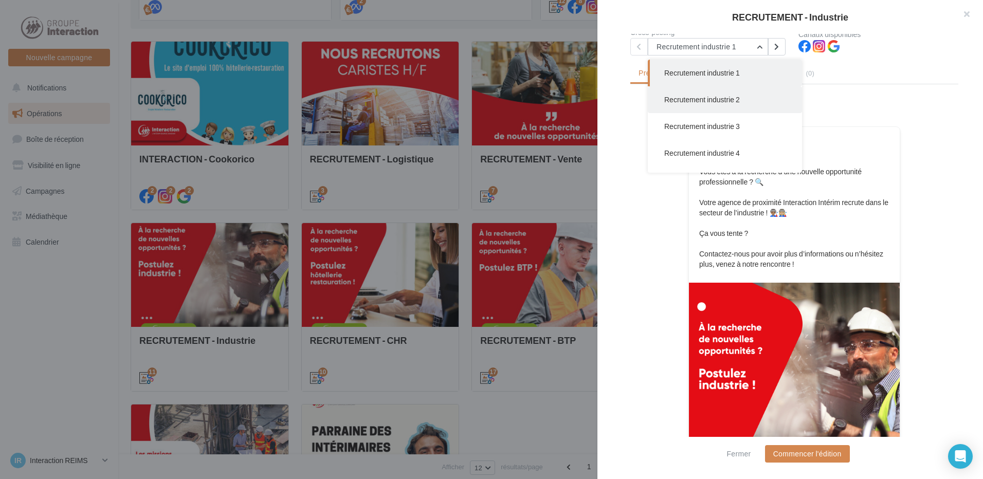
click at [732, 106] on button "Recrutement industrie 2" at bounding box center [725, 99] width 154 height 27
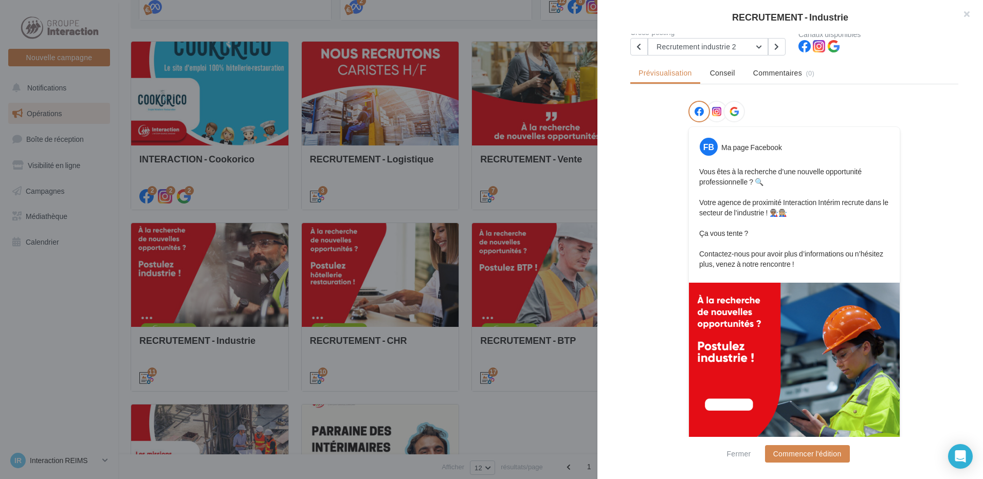
scroll to position [0, 0]
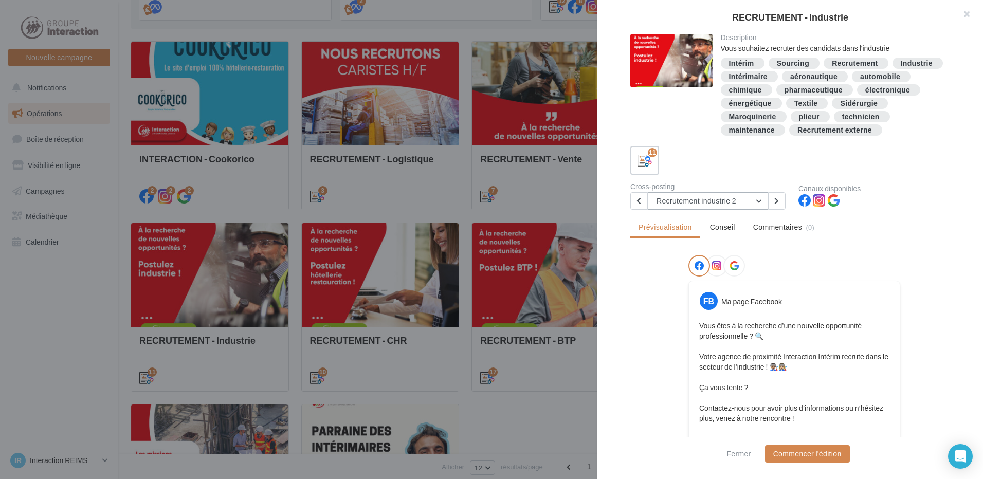
click at [729, 203] on button "Recrutement industrie 2" at bounding box center [708, 200] width 120 height 17
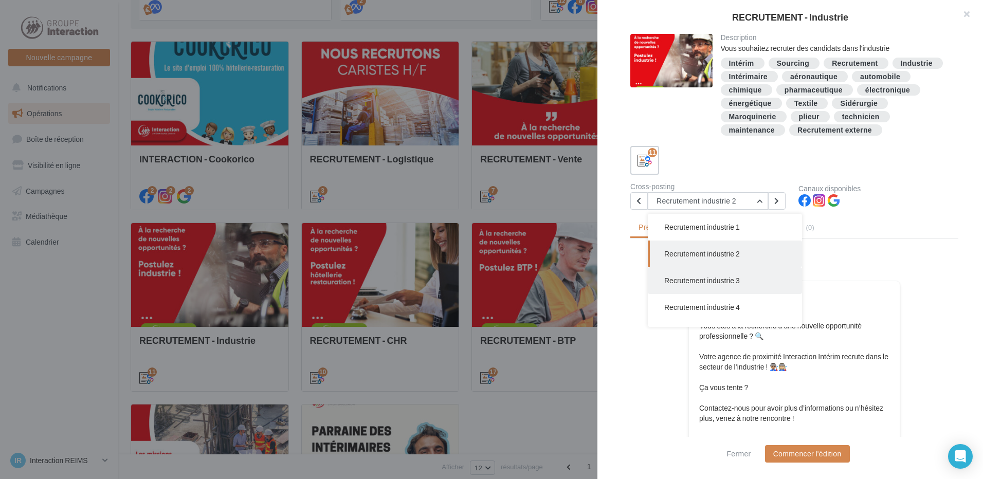
click at [737, 274] on button "Recrutement industrie 3" at bounding box center [725, 280] width 154 height 27
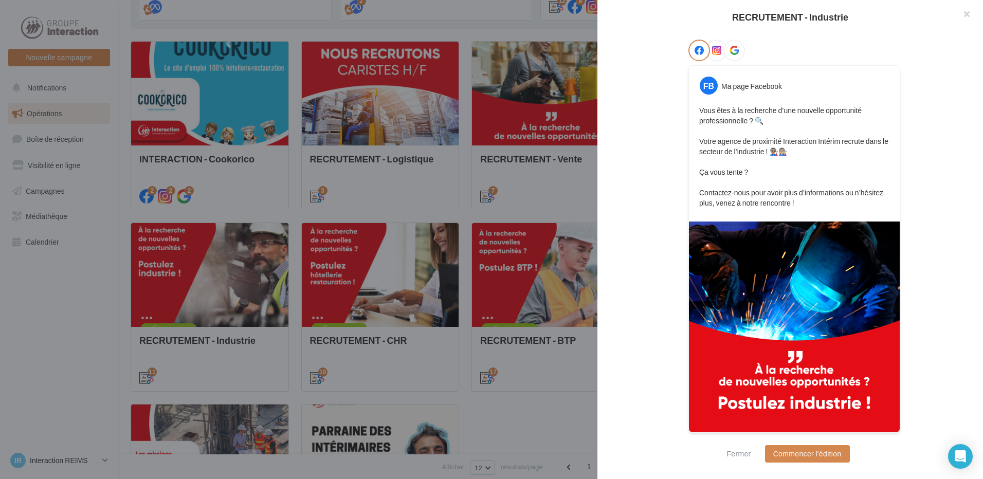
scroll to position [61, 0]
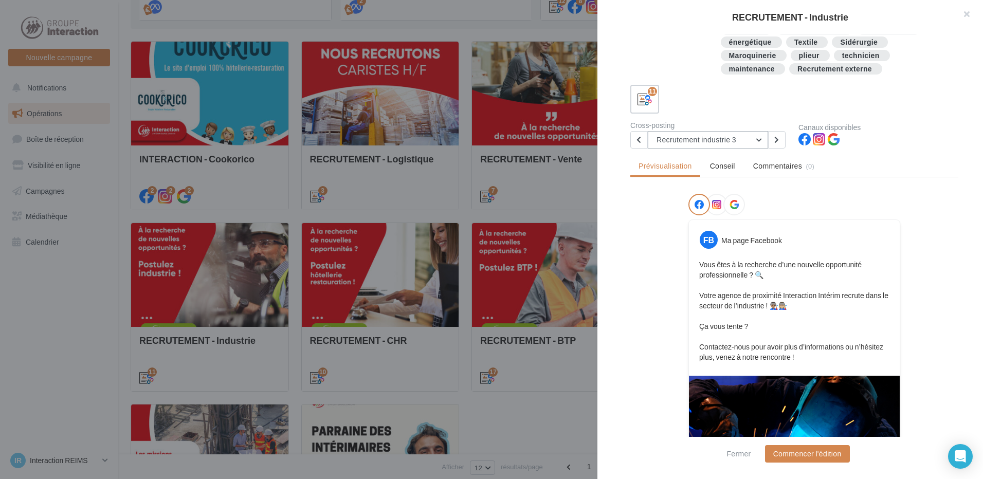
click at [737, 138] on button "Recrutement industrie 3" at bounding box center [708, 139] width 120 height 17
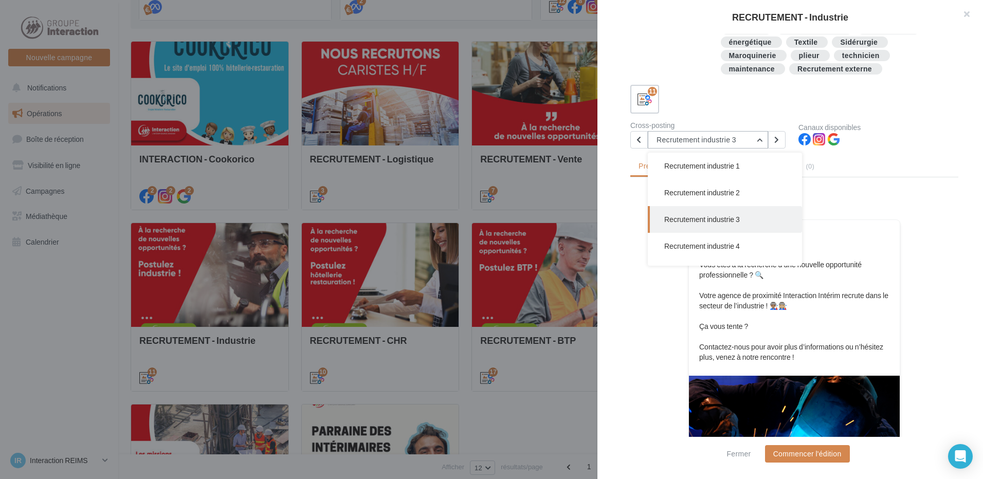
scroll to position [27, 0]
click at [739, 231] on button "Recrutement industrie 4" at bounding box center [725, 219] width 154 height 27
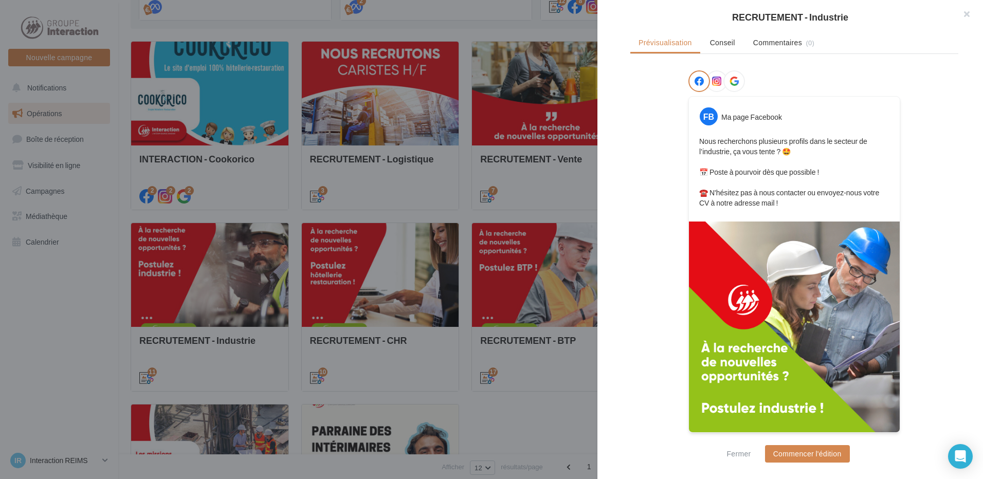
scroll to position [30, 0]
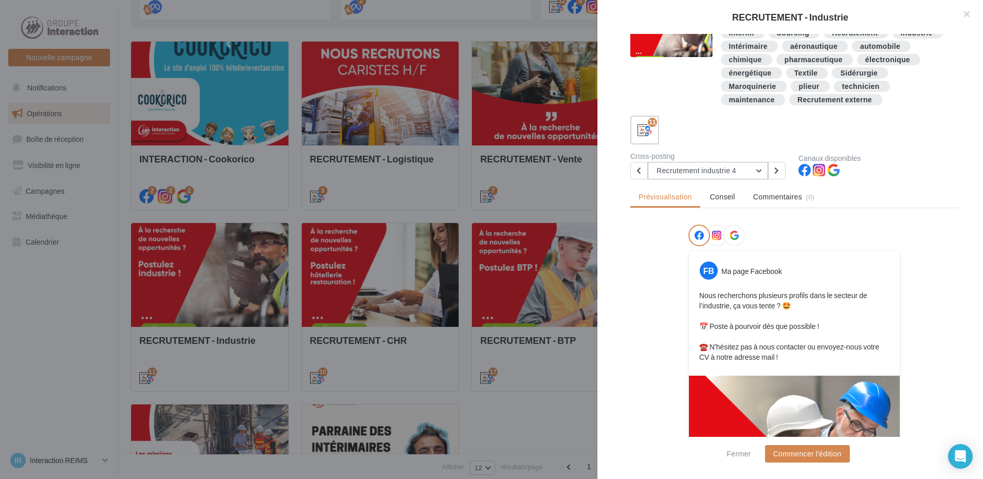
click at [692, 168] on button "Recrutement industrie 4" at bounding box center [708, 170] width 120 height 17
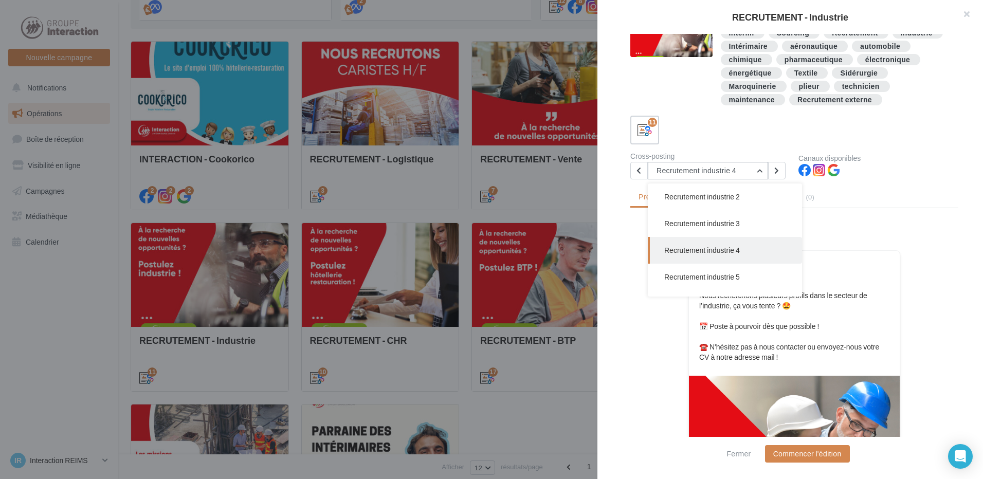
scroll to position [53, 0]
click at [700, 258] on button "Recrutement industrie 5" at bounding box center [725, 250] width 154 height 27
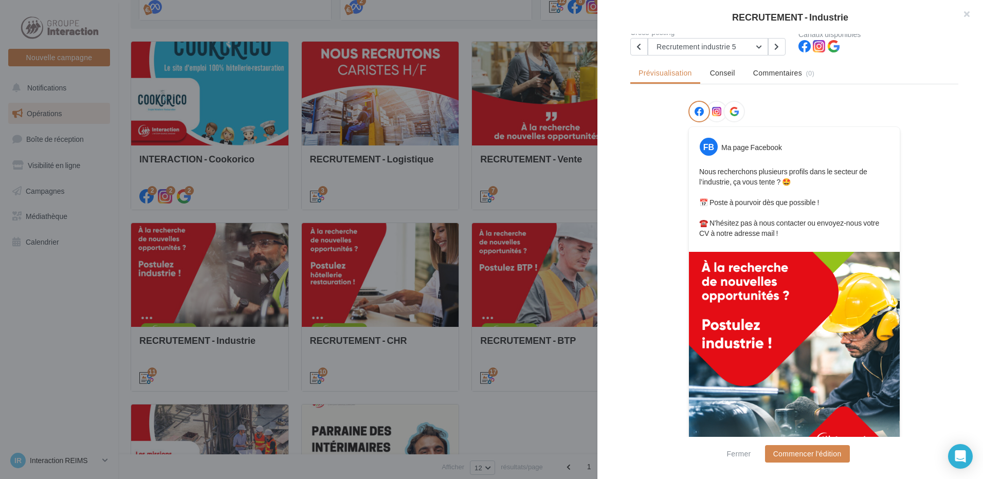
scroll to position [0, 0]
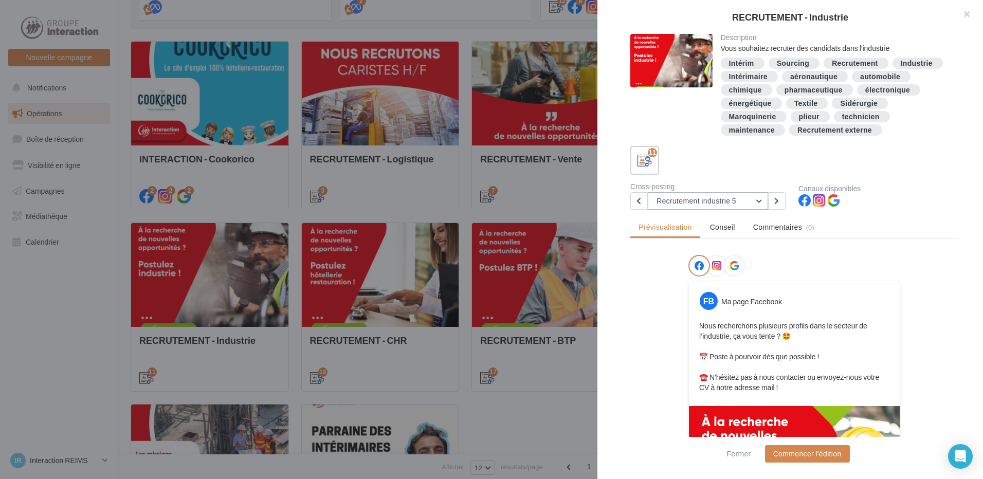
click at [713, 204] on button "Recrutement industrie 5" at bounding box center [708, 200] width 120 height 17
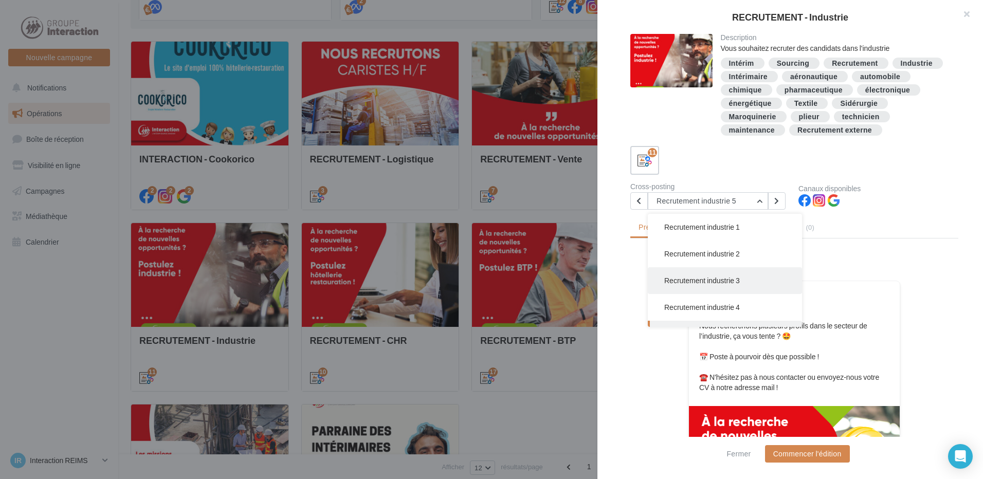
click at [732, 276] on button "Recrutement industrie 3" at bounding box center [725, 280] width 154 height 27
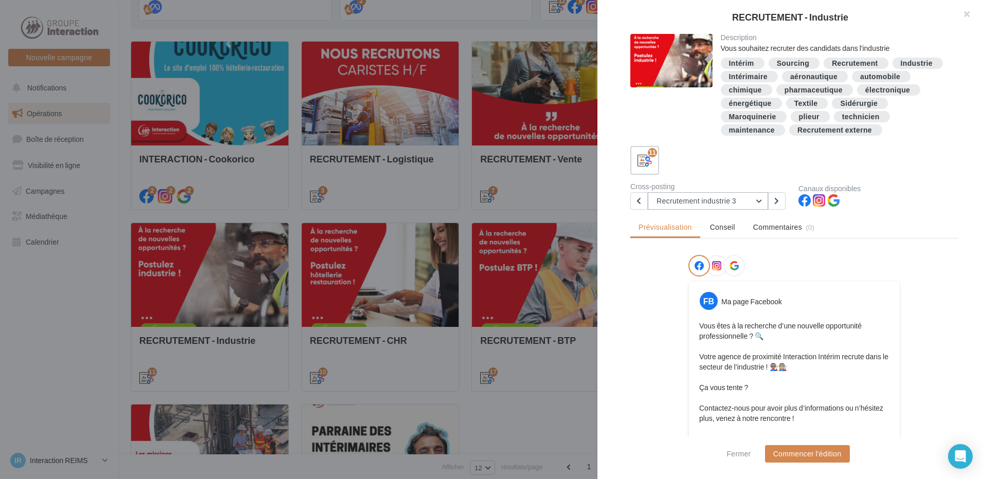
click at [721, 198] on button "Recrutement industrie 3" at bounding box center [708, 200] width 120 height 17
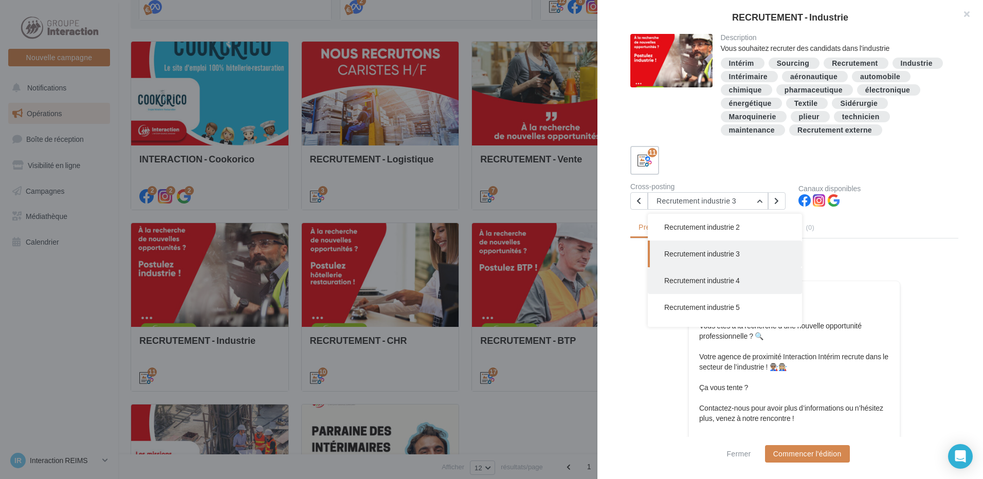
click at [707, 278] on span "Recrutement industrie 4" at bounding box center [703, 280] width 76 height 9
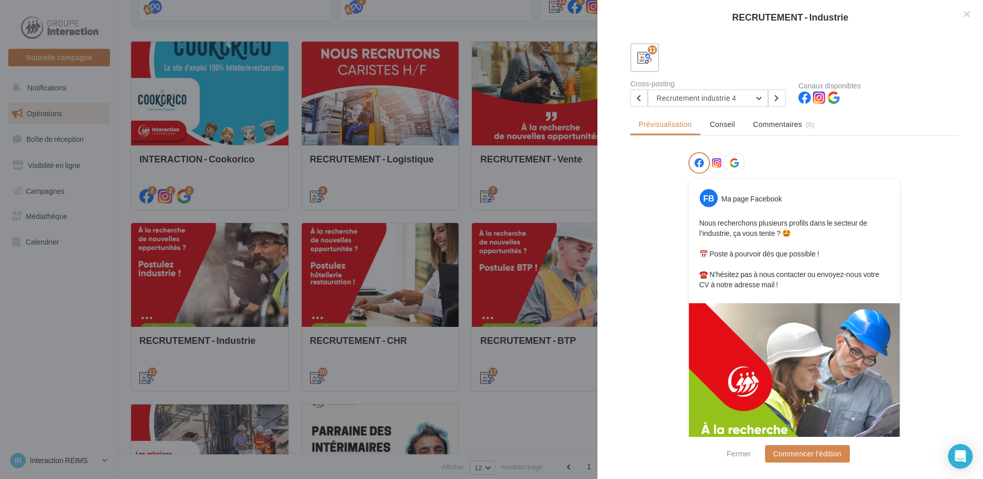
scroll to position [154, 0]
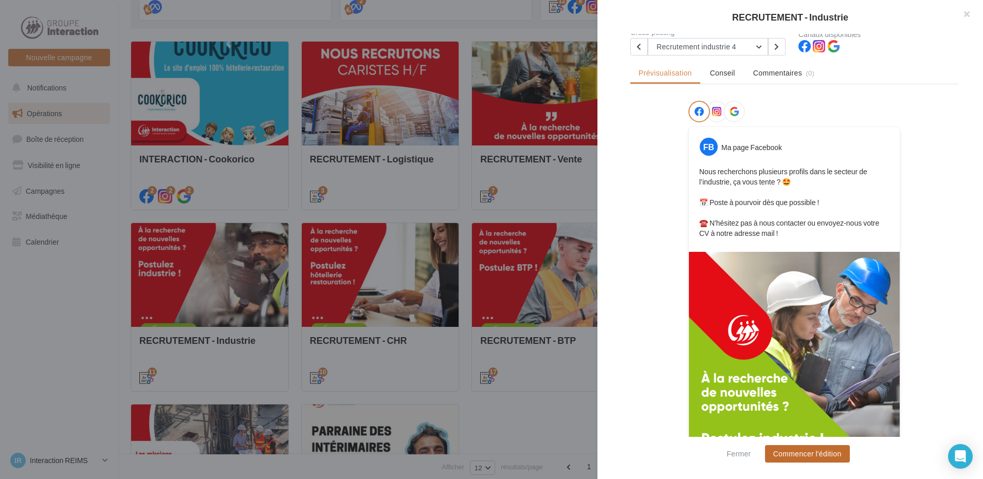
click at [780, 458] on button "Commencer l'édition" at bounding box center [807, 453] width 85 height 17
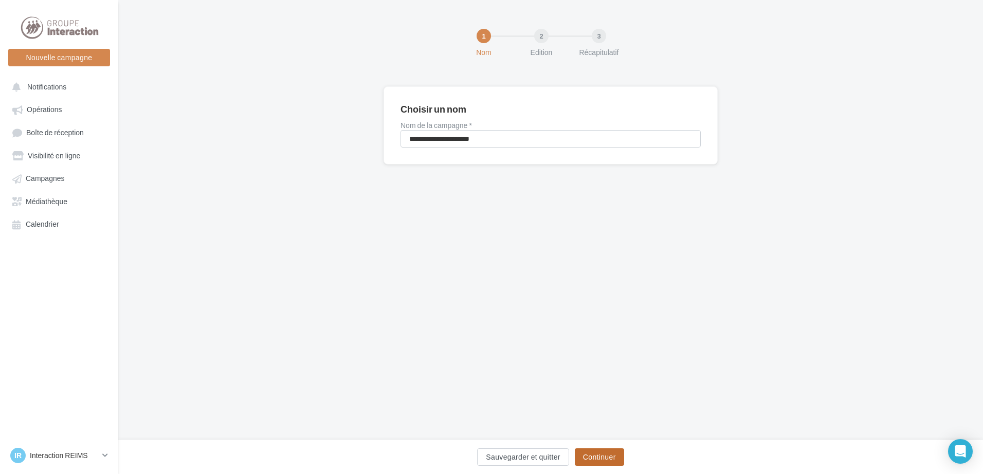
click at [613, 451] on button "Continuer" at bounding box center [599, 457] width 49 height 17
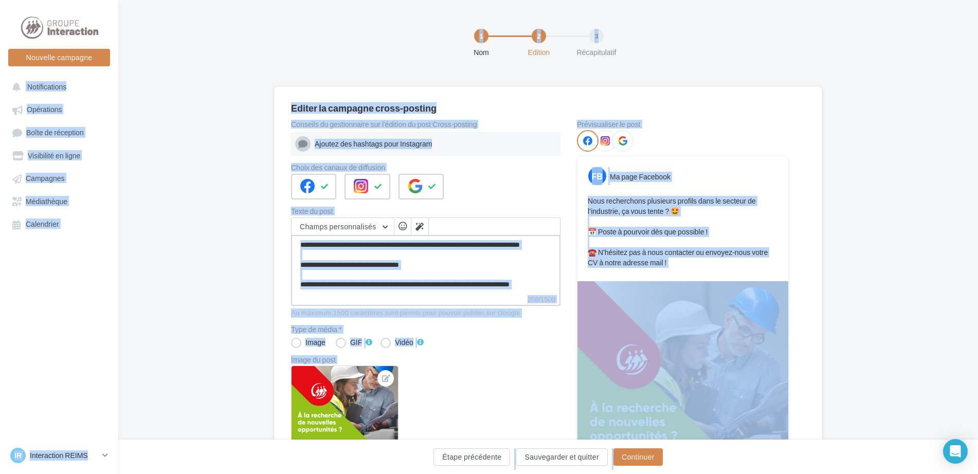
click at [541, 265] on textarea "**********" at bounding box center [426, 264] width 270 height 59
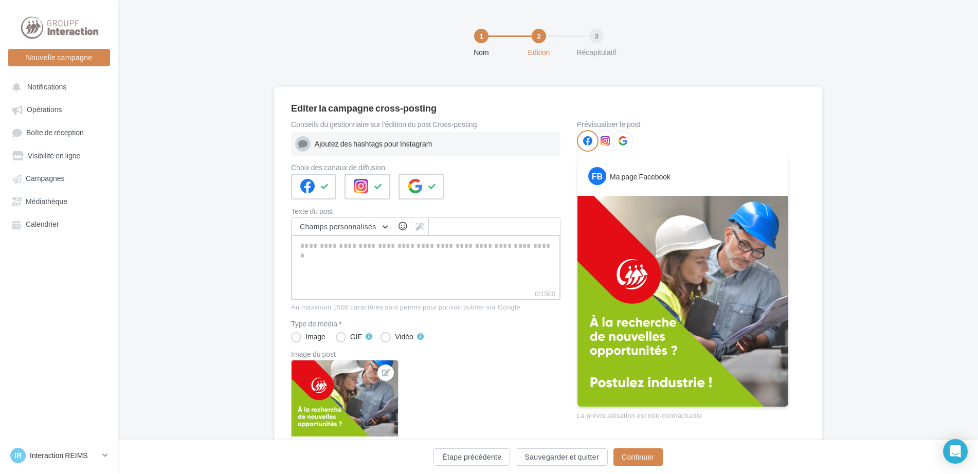
click at [455, 251] on textarea "0/1500" at bounding box center [426, 261] width 270 height 53
paste textarea "**********"
type textarea "**********"
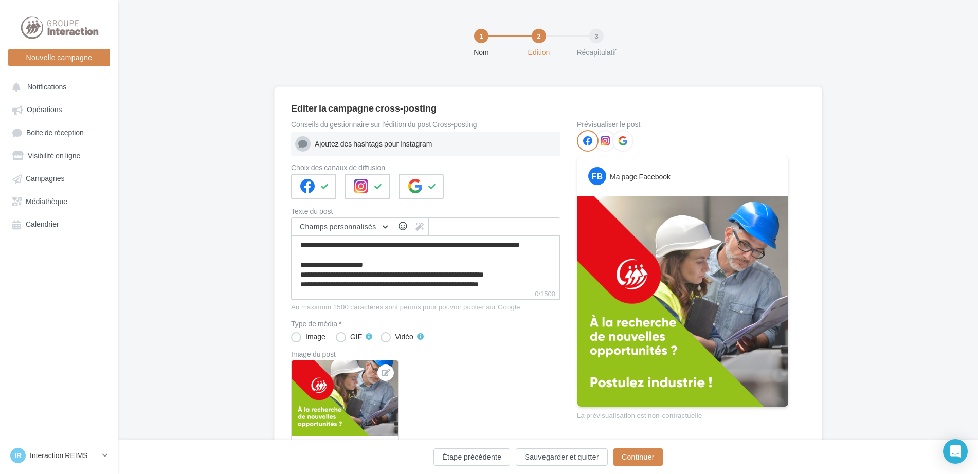
type textarea "**********"
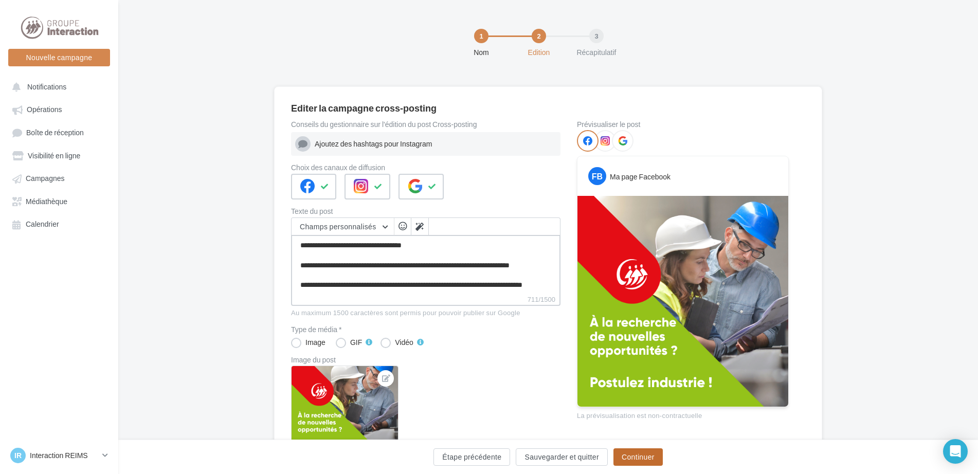
type textarea "**********"
click at [629, 457] on button "Continuer" at bounding box center [638, 457] width 49 height 17
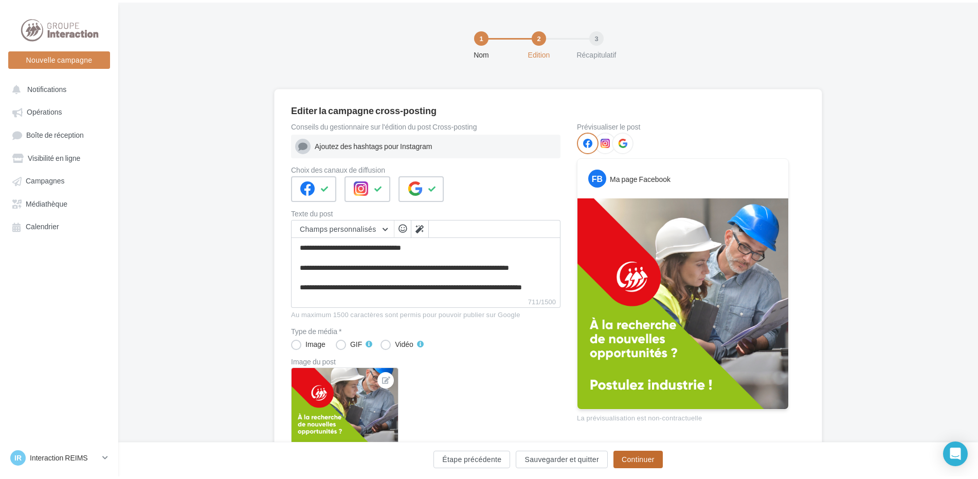
scroll to position [118, 0]
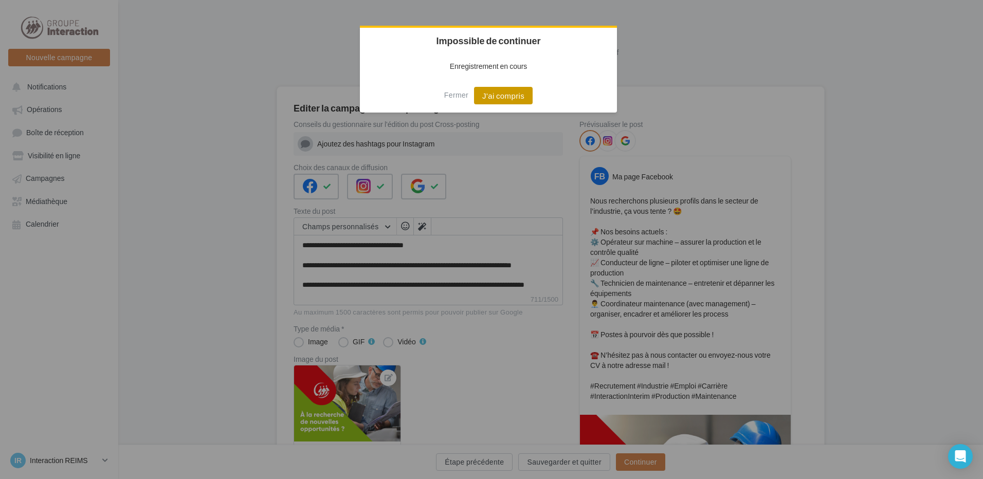
click at [494, 97] on button "J'ai compris" at bounding box center [503, 95] width 59 height 17
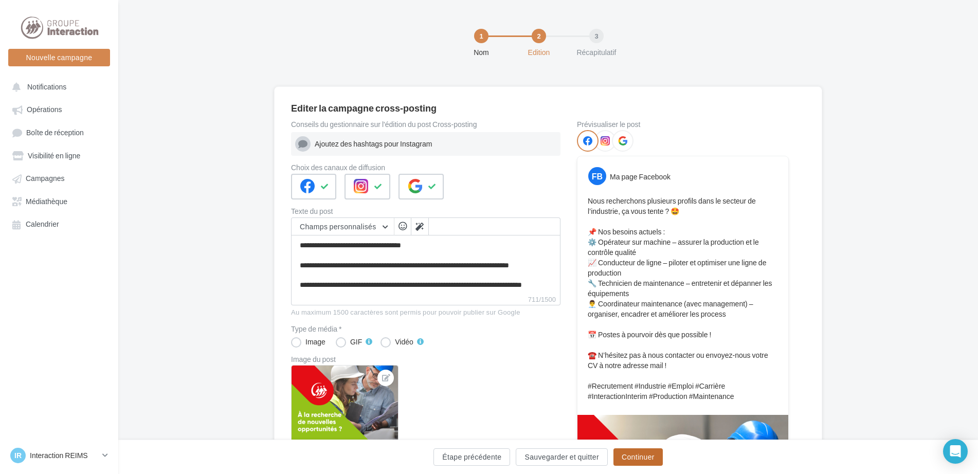
click at [652, 458] on button "Continuer" at bounding box center [638, 457] width 49 height 17
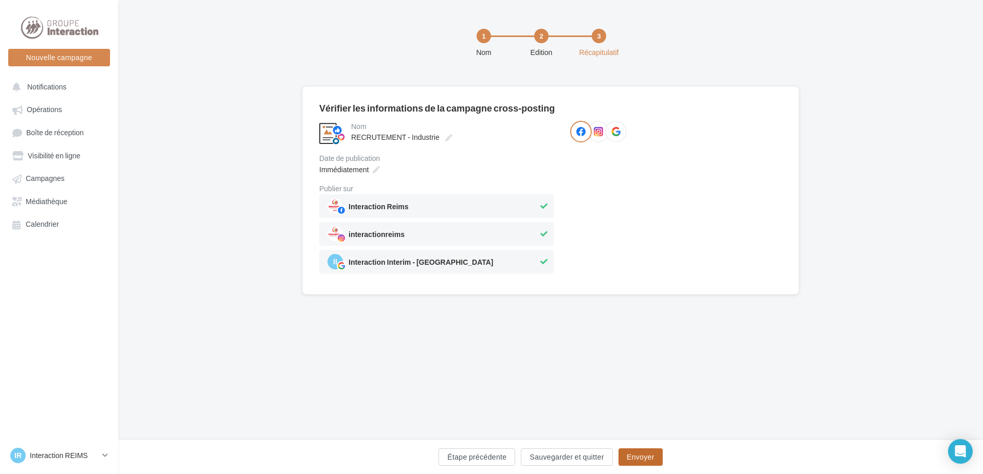
click at [657, 457] on button "Envoyer" at bounding box center [641, 457] width 44 height 17
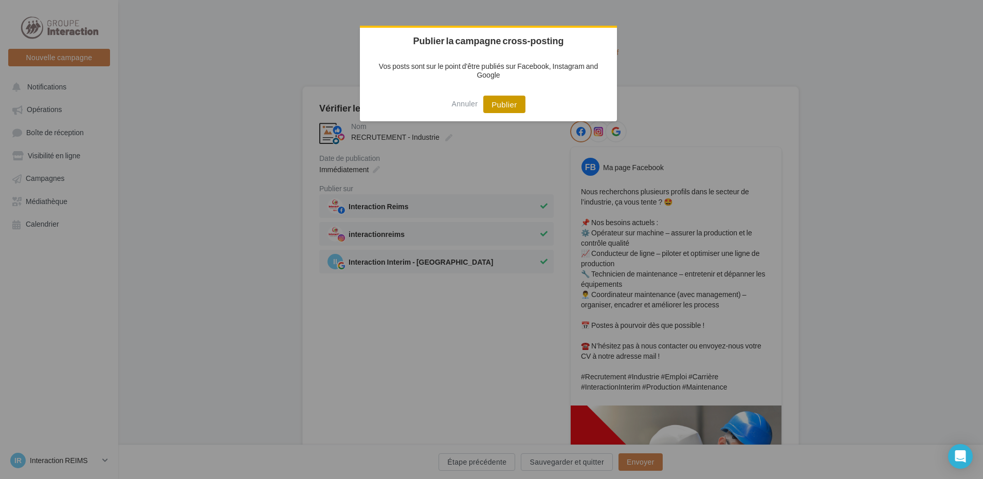
click at [504, 106] on button "Publier" at bounding box center [505, 104] width 42 height 17
